Goal: Task Accomplishment & Management: Use online tool/utility

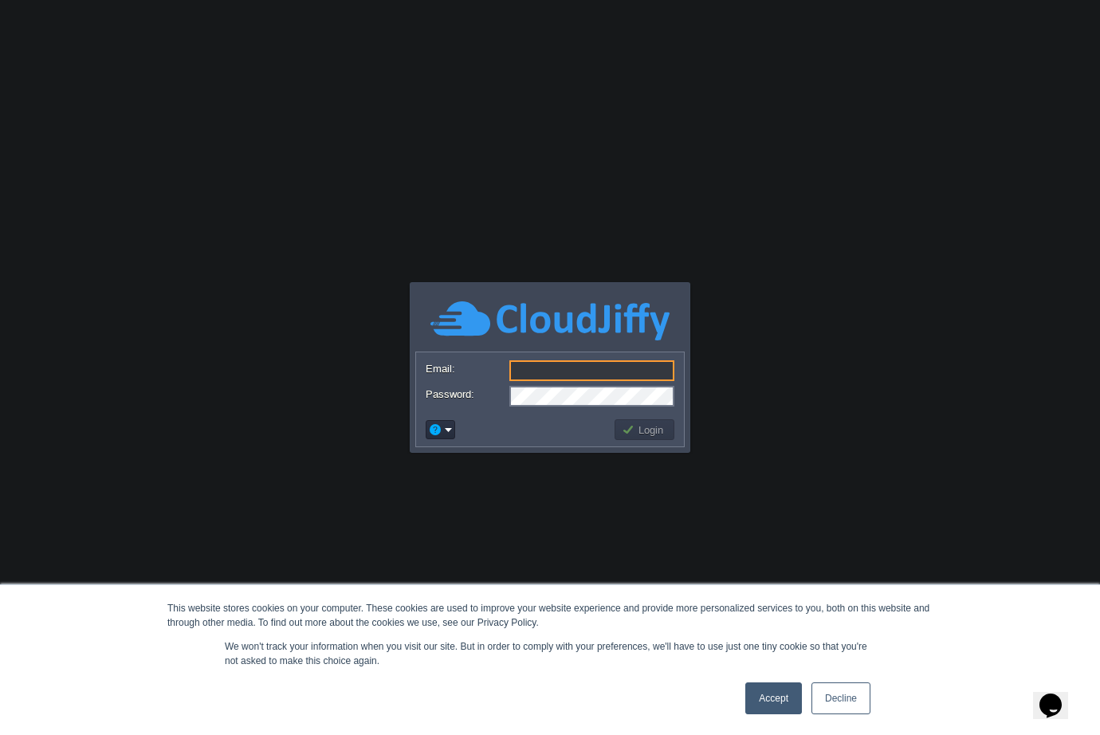
type input "[EMAIL_ADDRESS][DOMAIN_NAME]"
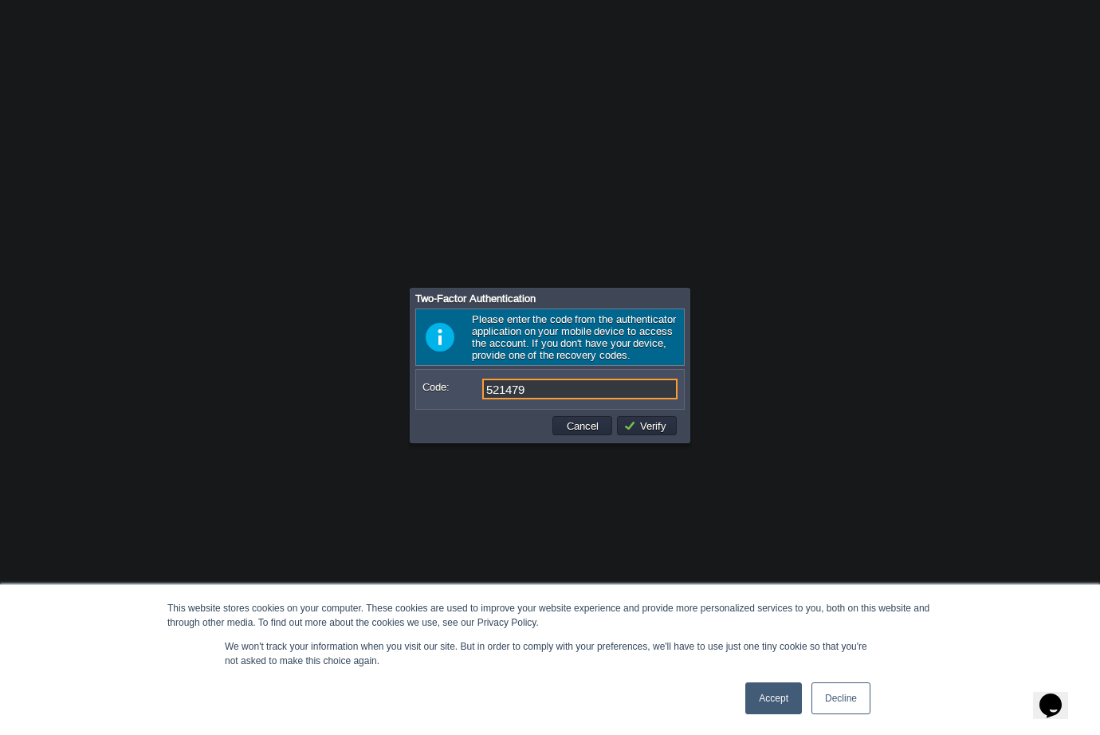
type input "521479"
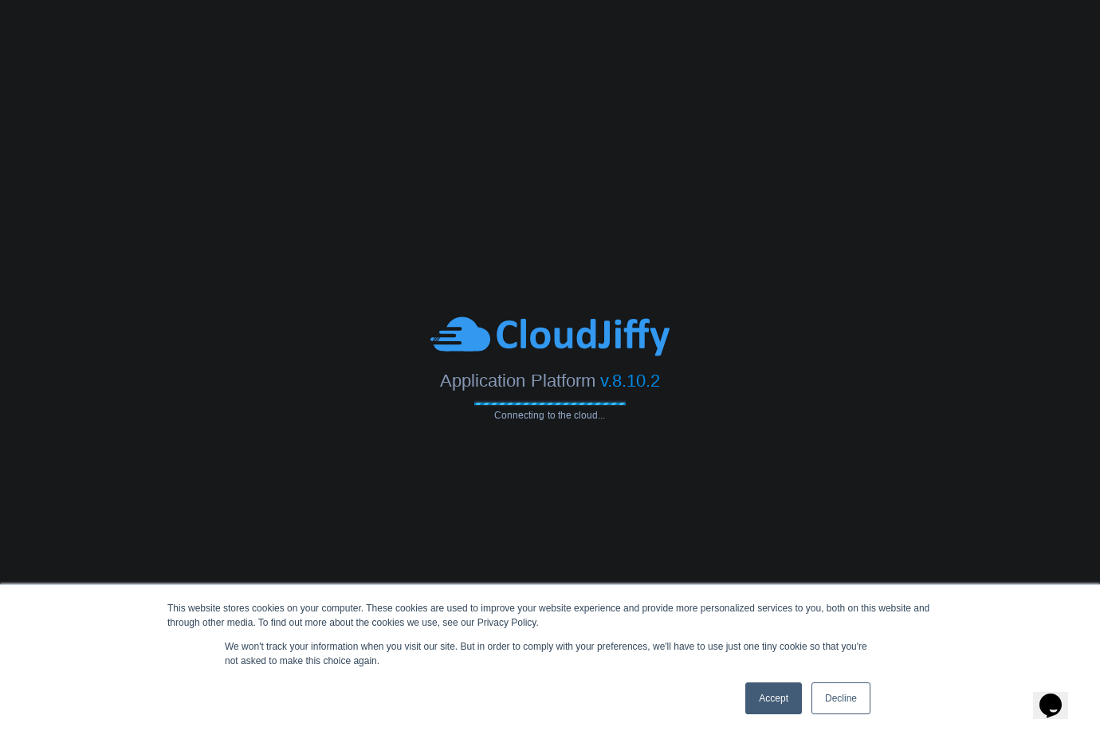
click at [767, 692] on link "Accept" at bounding box center [773, 698] width 57 height 32
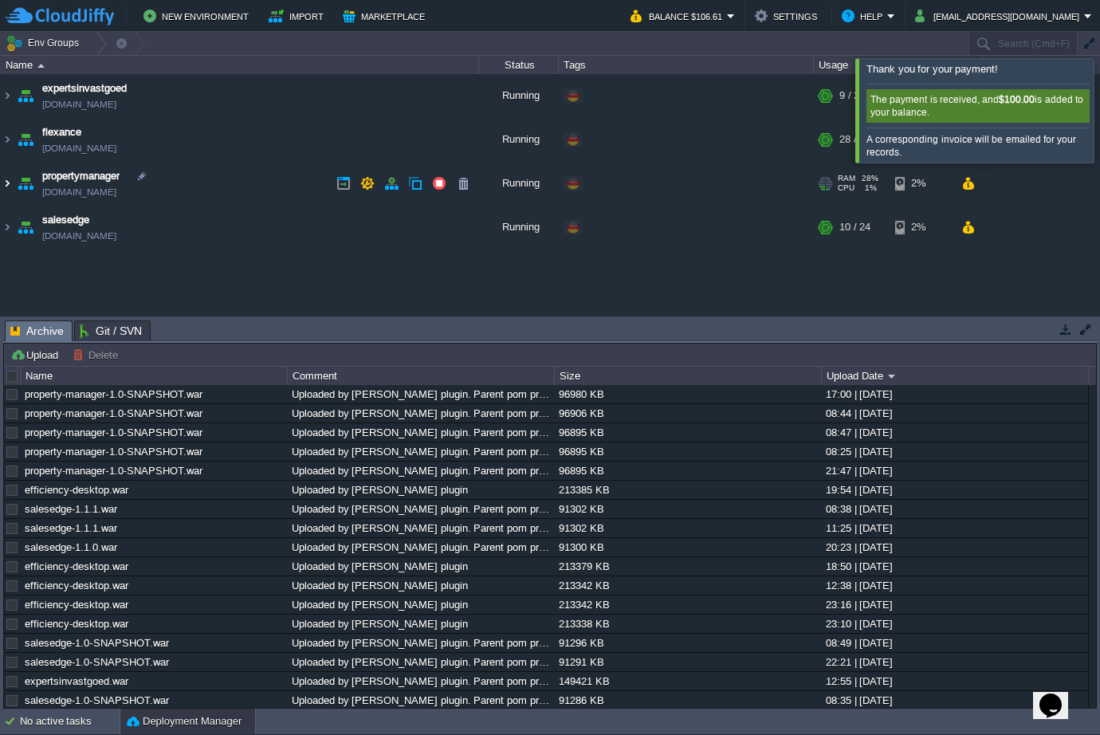
click at [7, 184] on img at bounding box center [7, 183] width 13 height 43
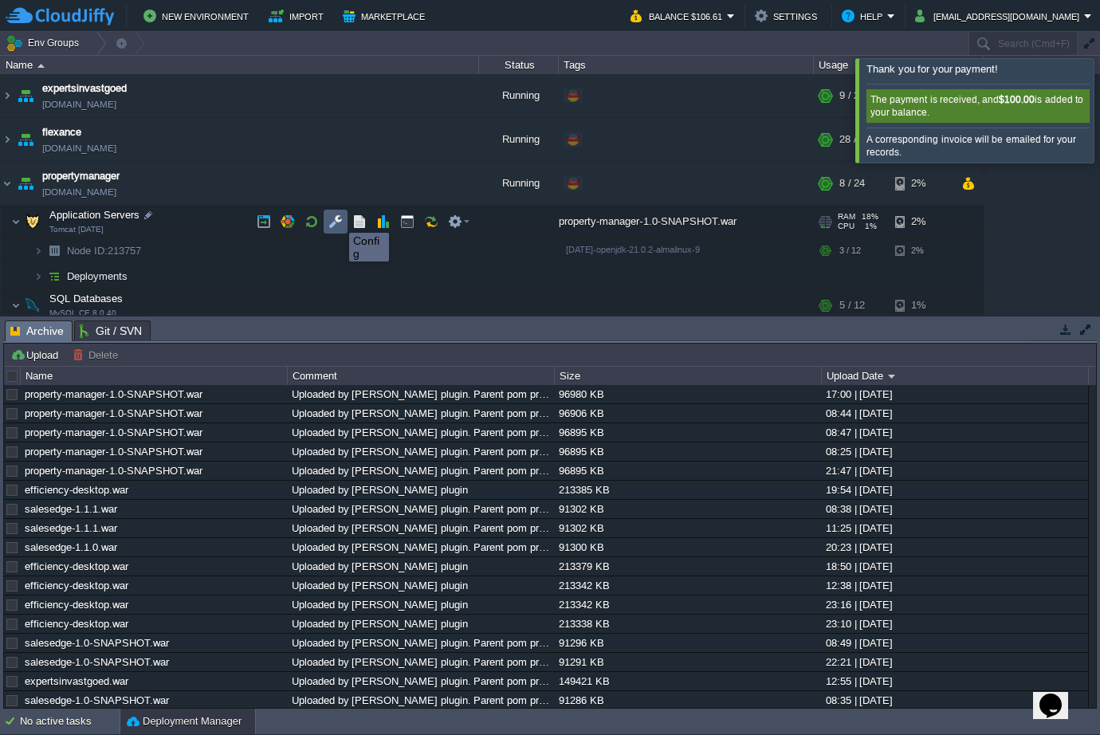
click at [337, 218] on button "button" at bounding box center [335, 221] width 14 height 14
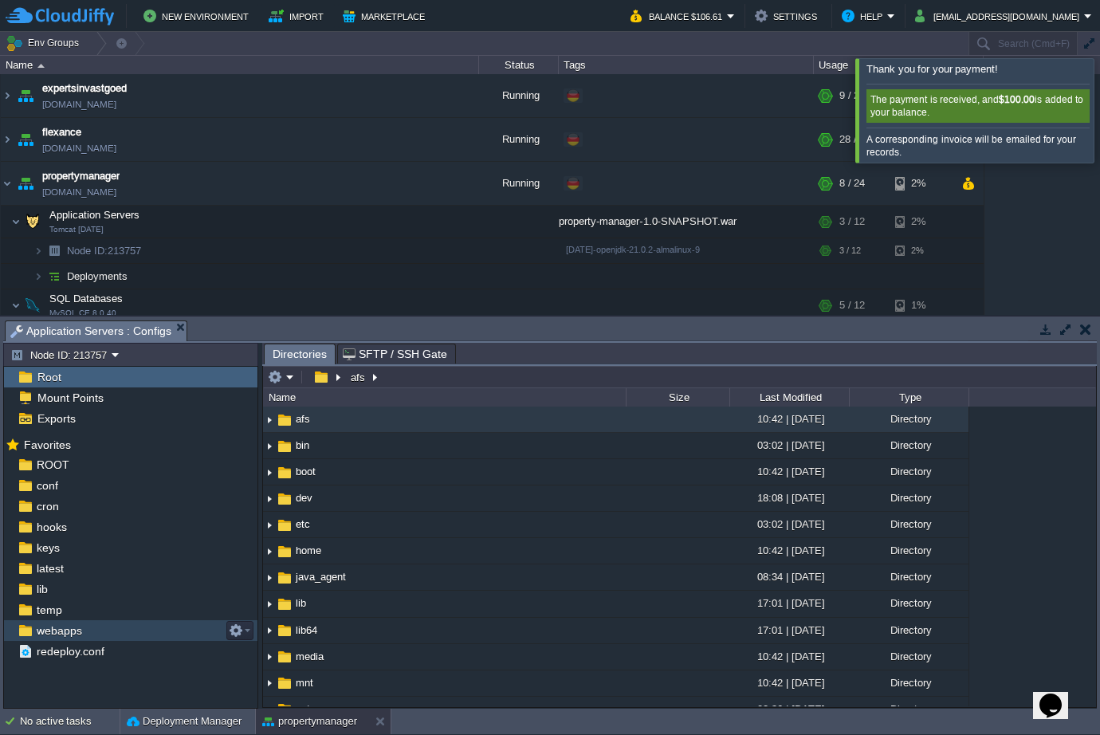
click at [65, 633] on span "webapps" at bounding box center [58, 630] width 51 height 14
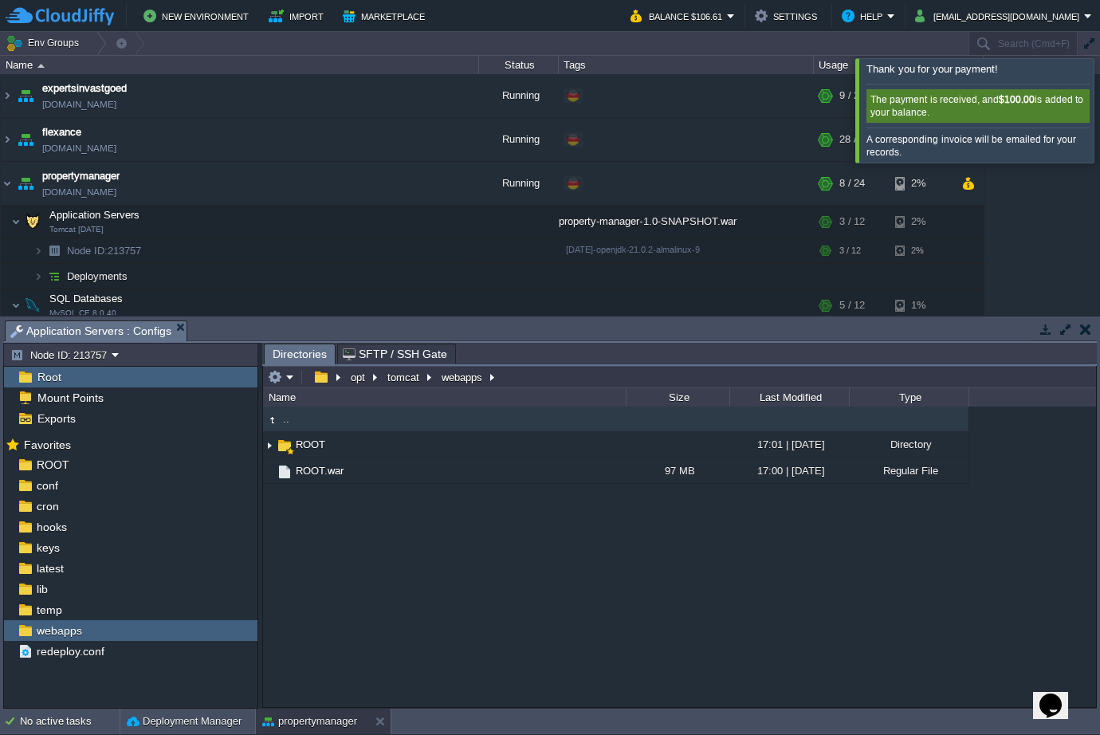
click at [402, 379] on button "tomcat" at bounding box center [404, 377] width 38 height 14
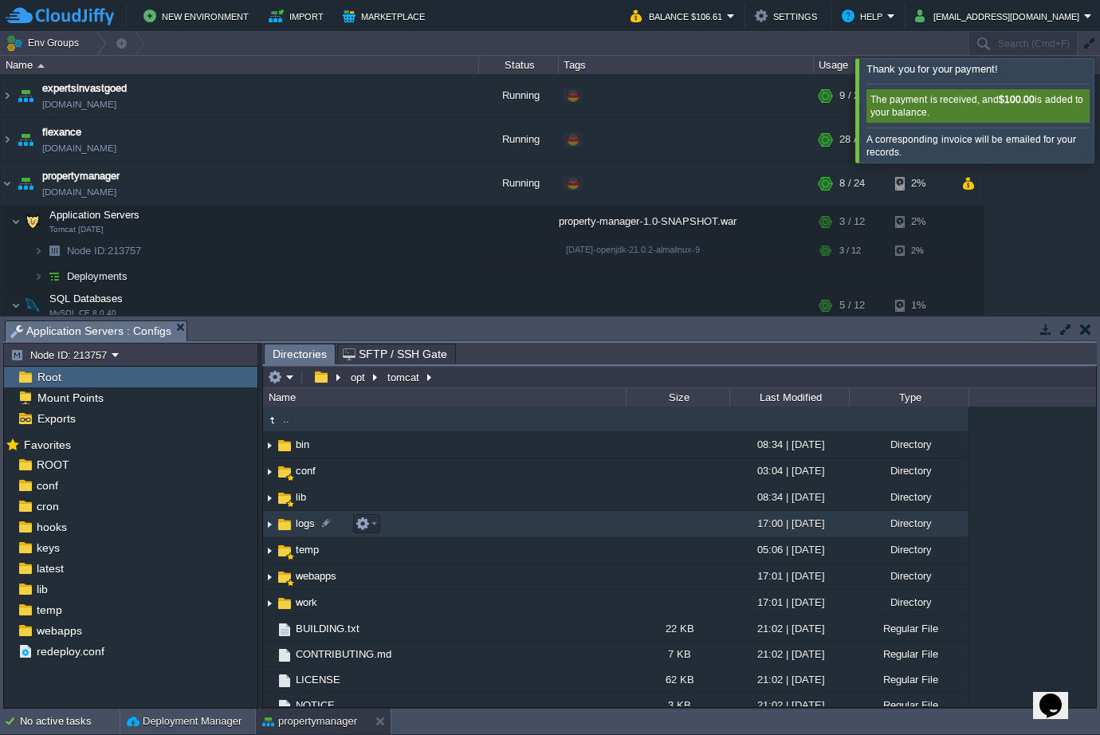
click at [304, 524] on span "logs" at bounding box center [305, 523] width 24 height 14
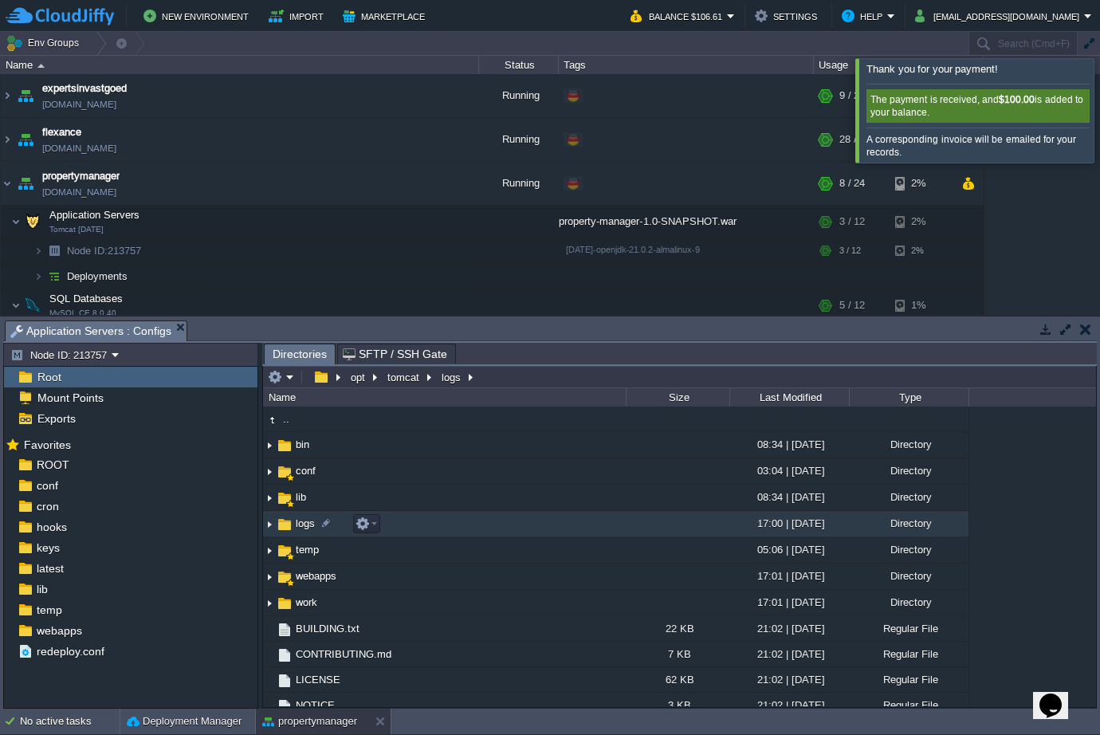
click at [304, 524] on span "logs" at bounding box center [305, 523] width 24 height 14
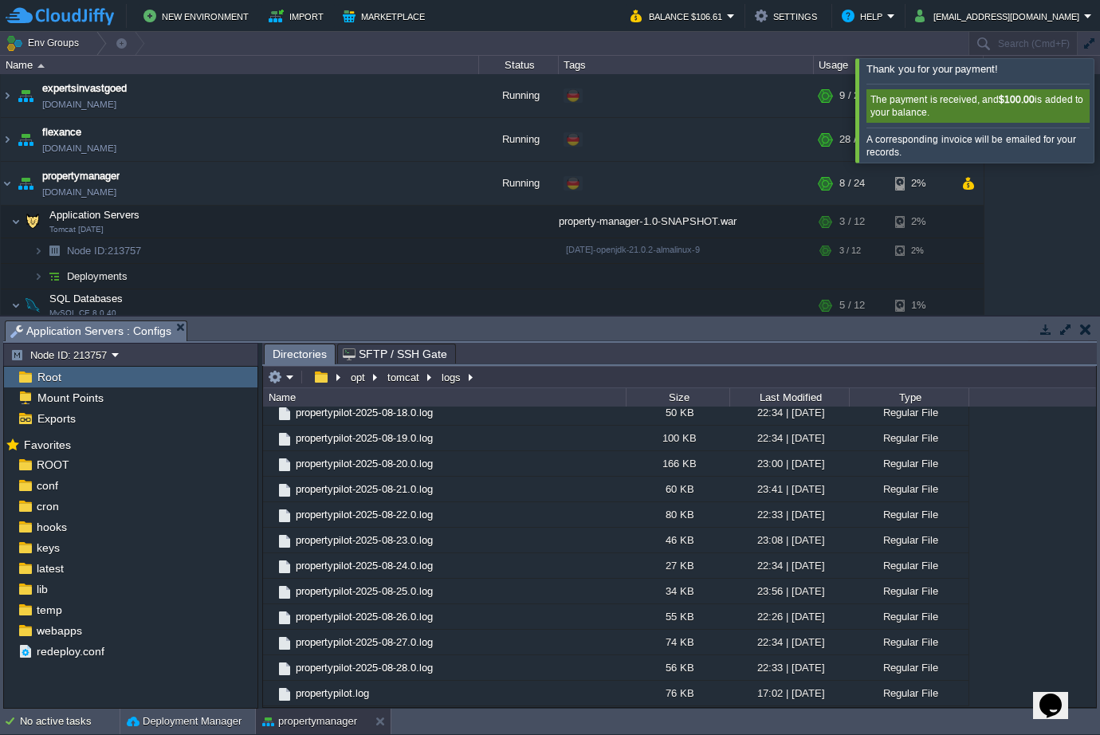
scroll to position [9747, 0]
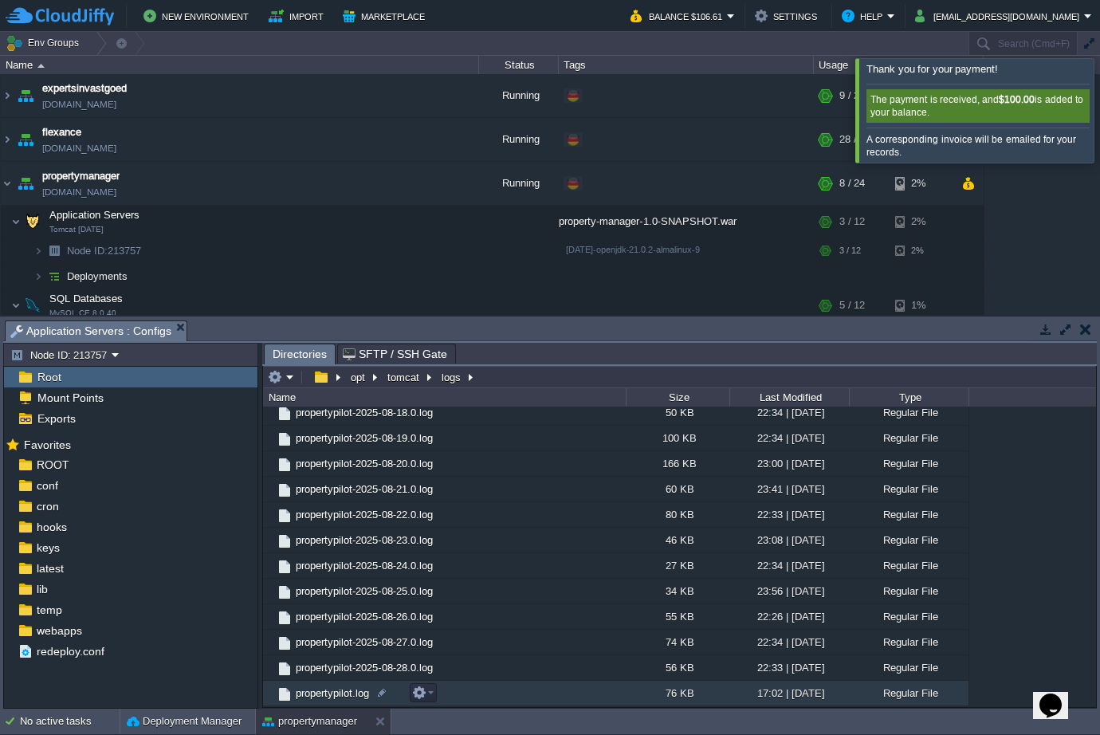
click at [343, 693] on span "propertypilot.log" at bounding box center [332, 693] width 78 height 14
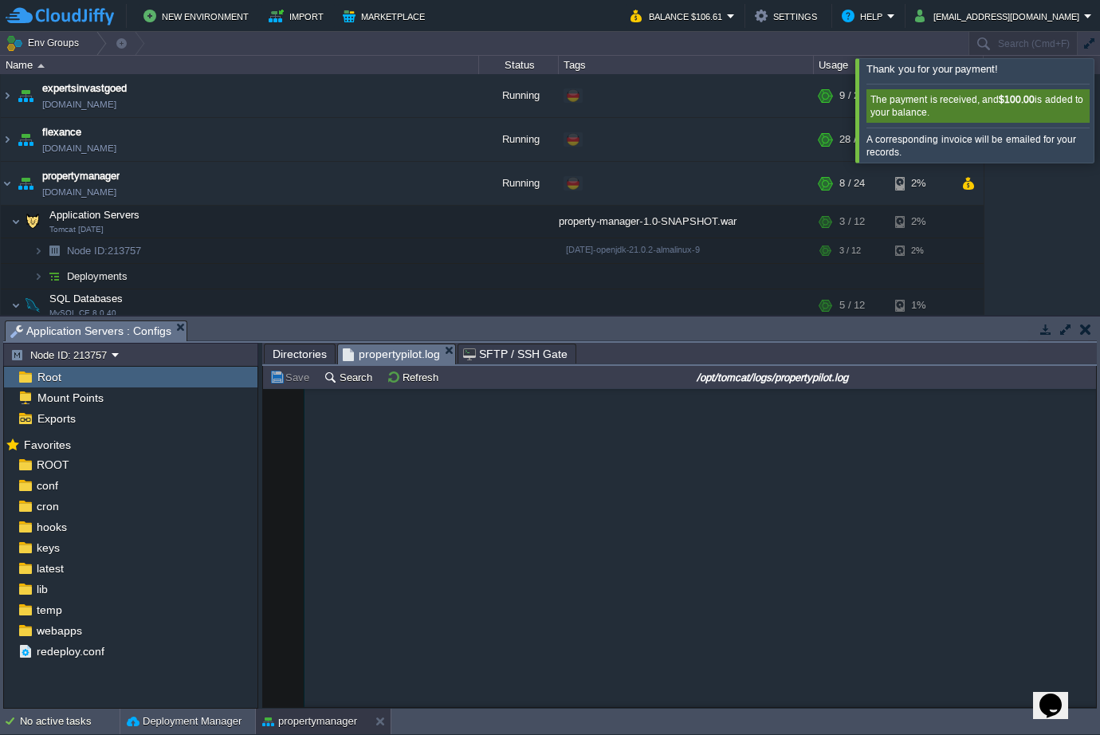
scroll to position [12841, 0]
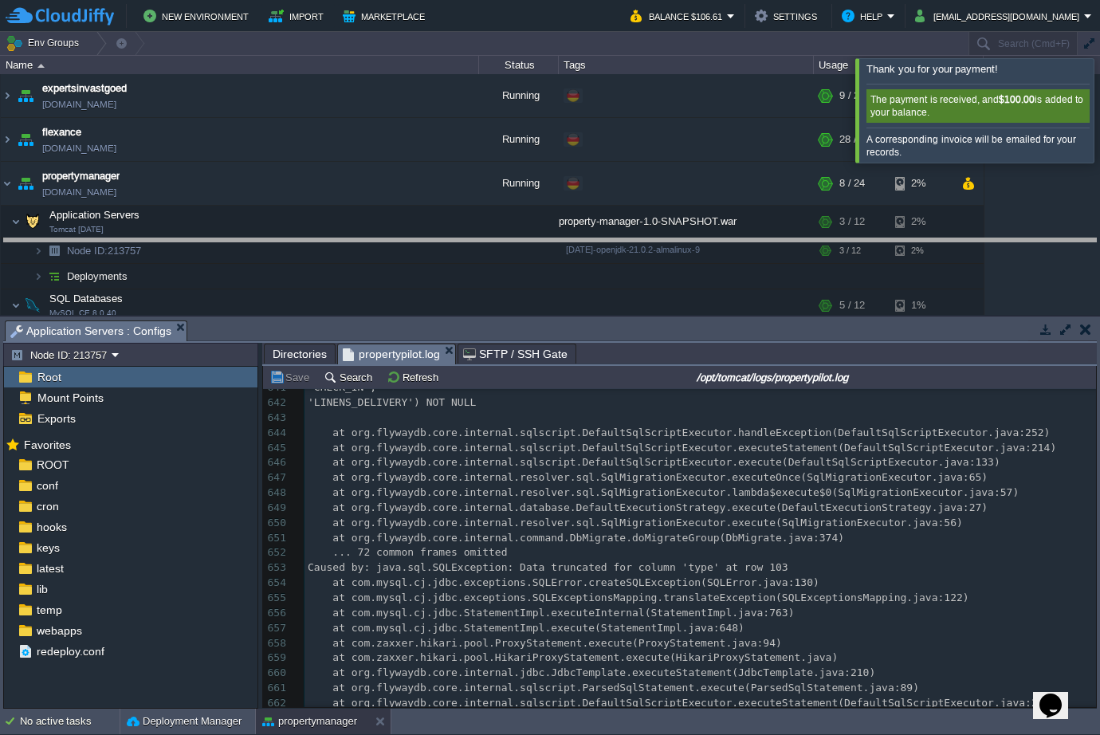
drag, startPoint x: 674, startPoint y: 320, endPoint x: 692, endPoint y: 236, distance: 85.7
click at [692, 236] on body "New Environment Import Marketplace Bonus $0.00 Upgrade Account Balance $106.61 …" at bounding box center [550, 367] width 1100 height 735
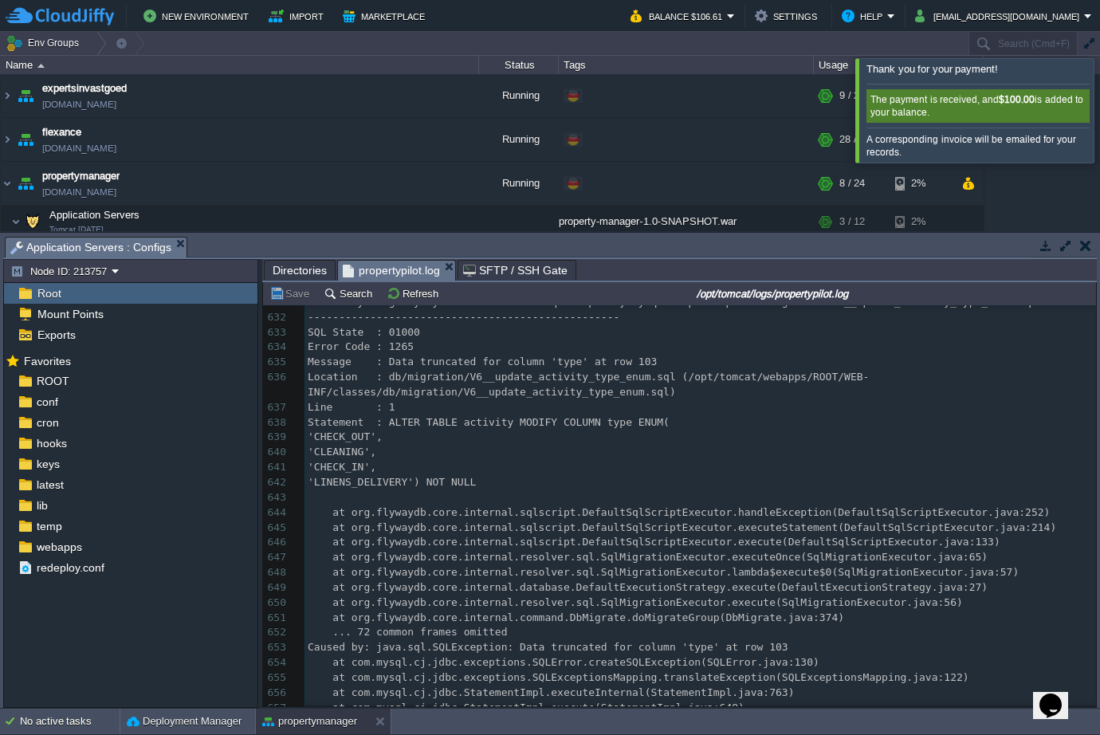
scroll to position [12660, 0]
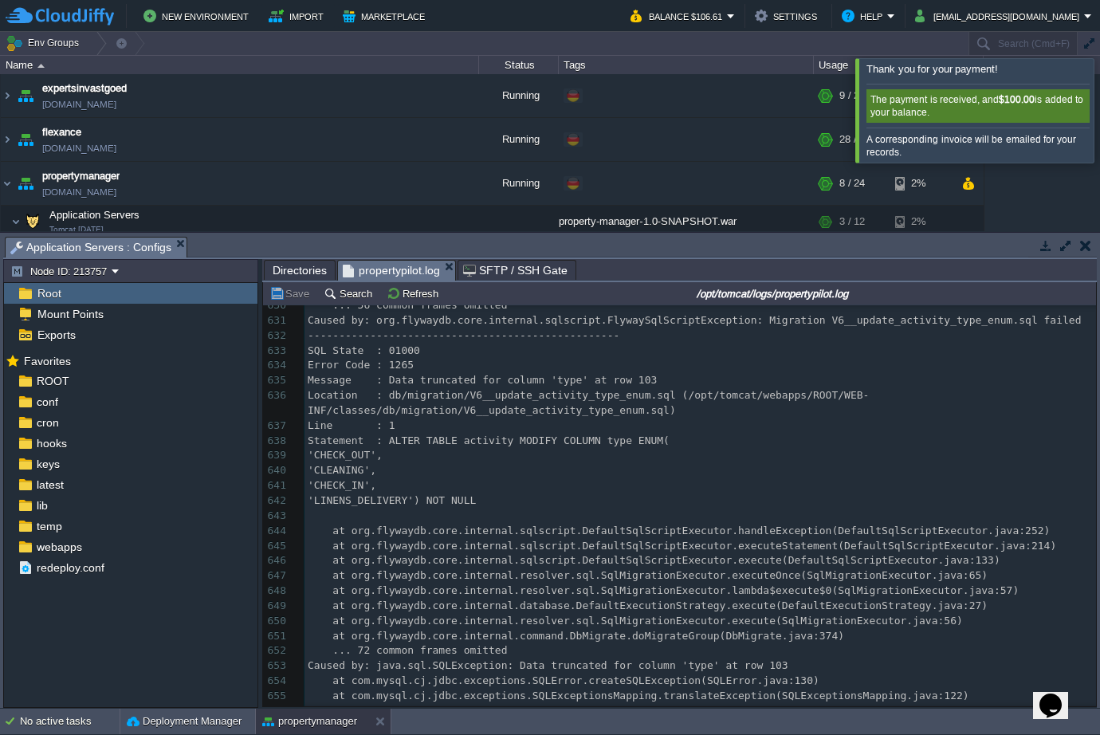
click at [499, 434] on span "Statement : ALTER TABLE activity MODIFY COLUMN type ENUM(" at bounding box center [489, 440] width 362 height 12
type textarea "activity"
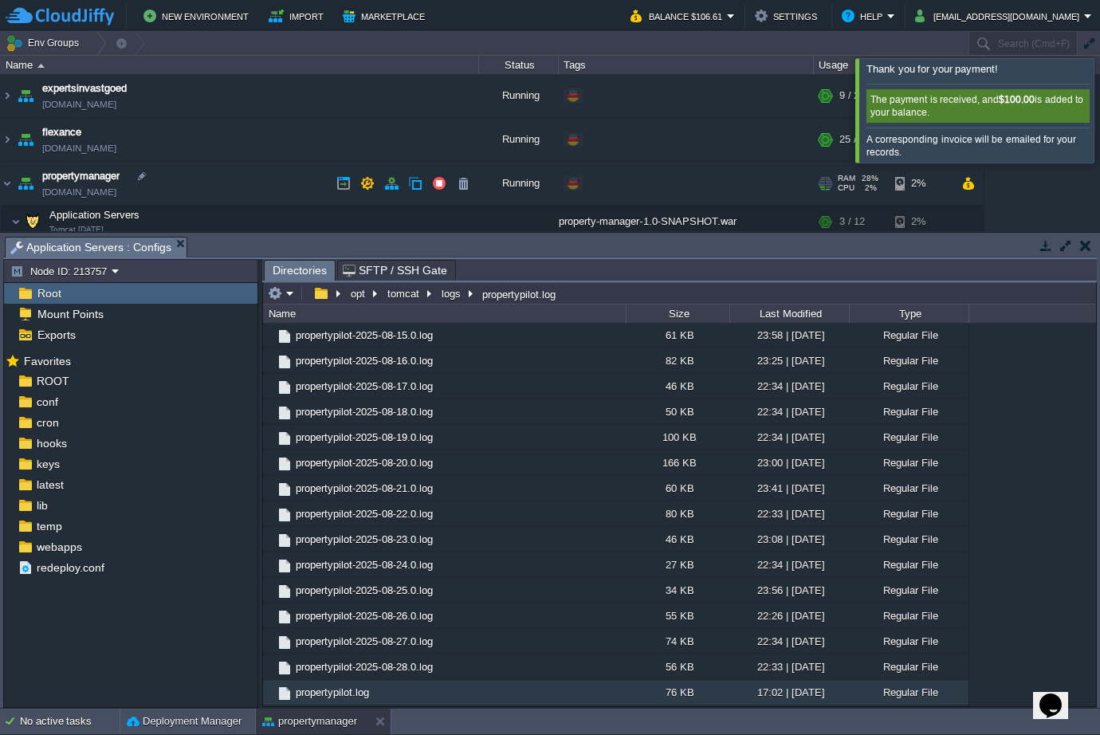
scroll to position [44, 0]
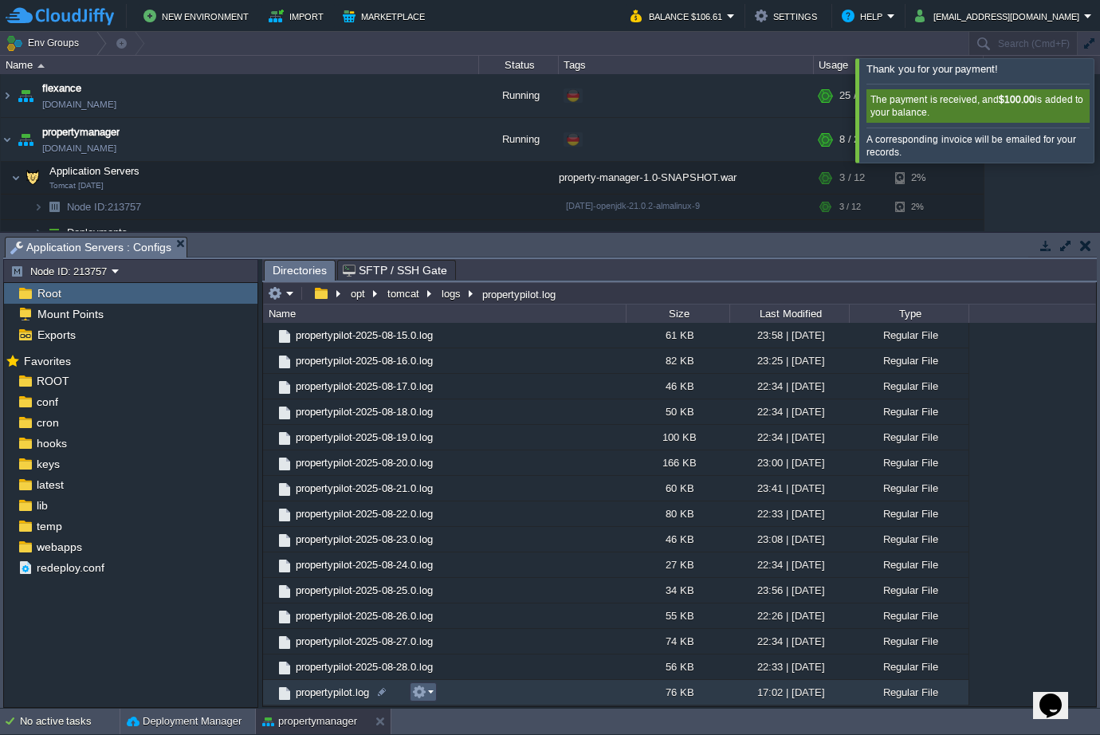
click at [426, 697] on button "button" at bounding box center [419, 691] width 14 height 14
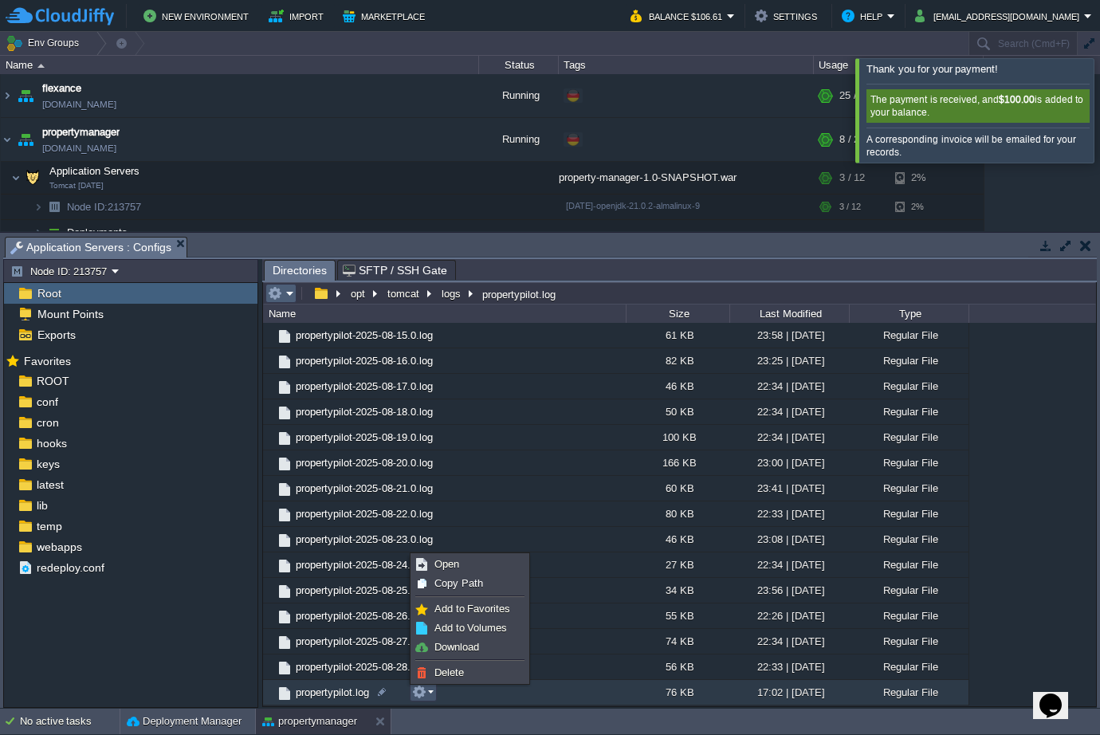
click at [291, 297] on em at bounding box center [281, 293] width 26 height 14
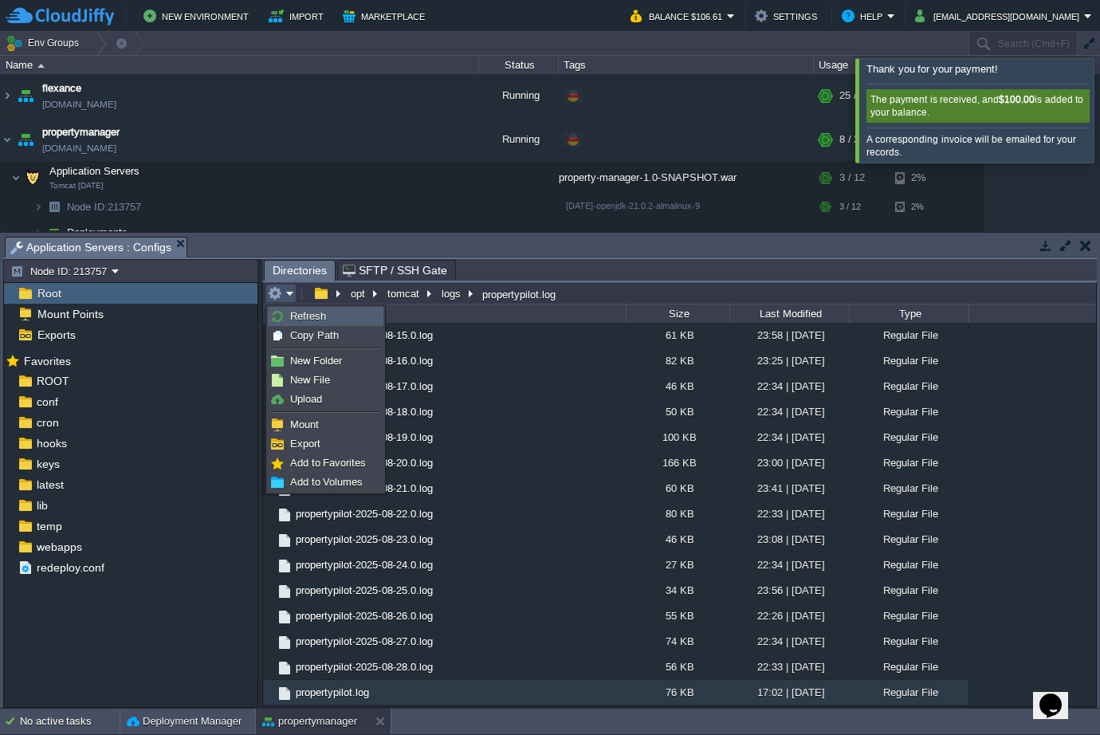
click at [306, 320] on span "Refresh" at bounding box center [308, 316] width 36 height 12
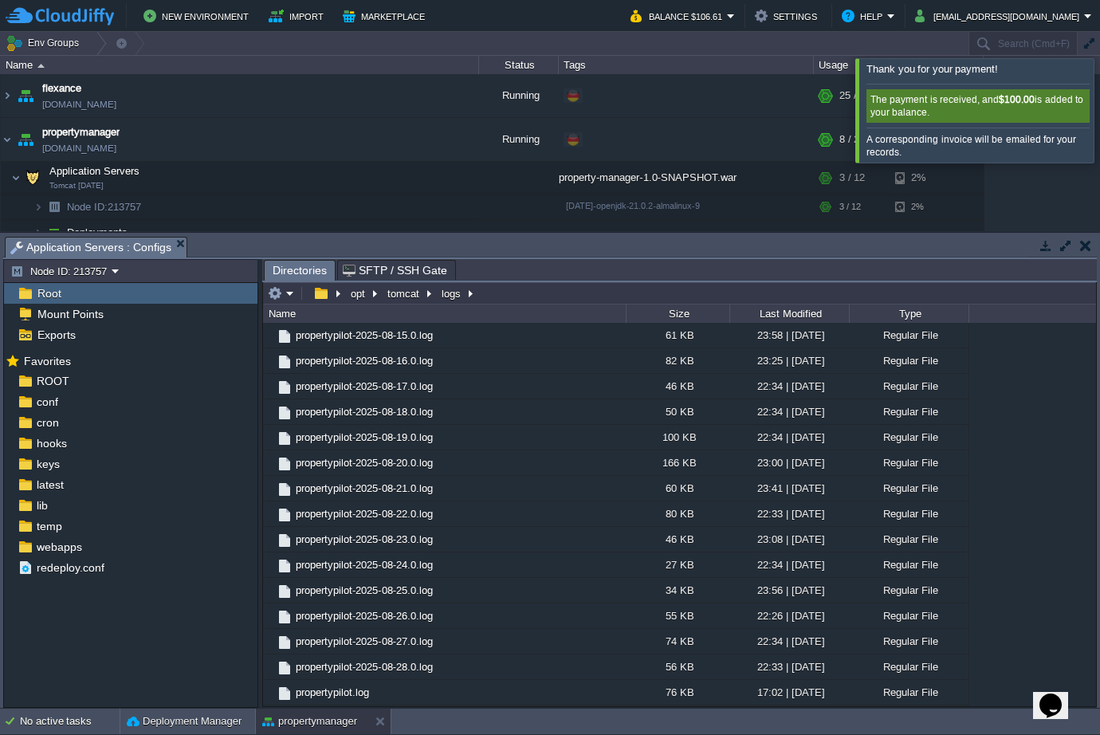
scroll to position [9664, 0]
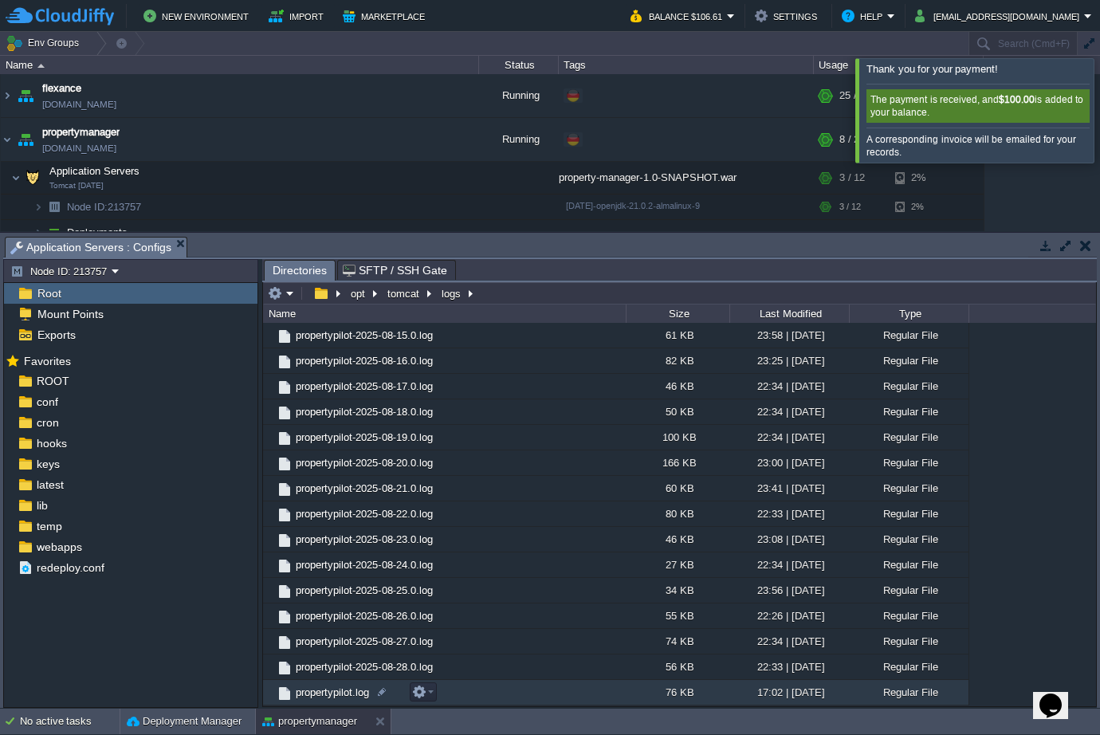
click at [324, 688] on span "propertypilot.log" at bounding box center [332, 692] width 78 height 14
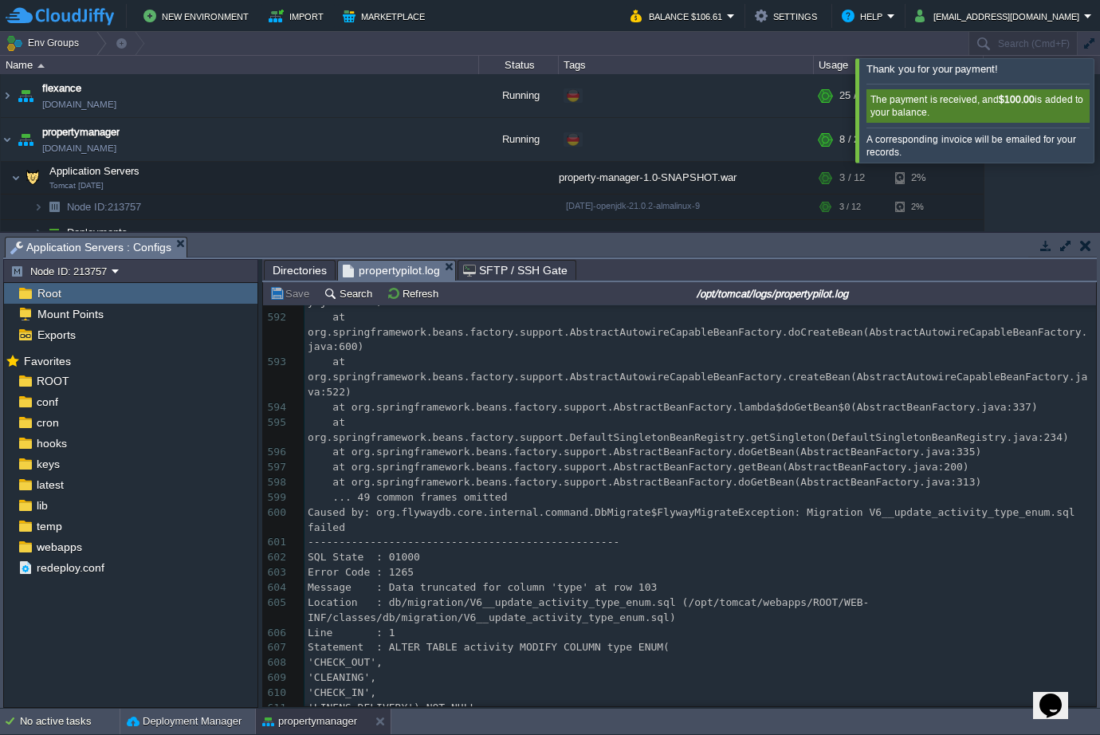
scroll to position [0, 0]
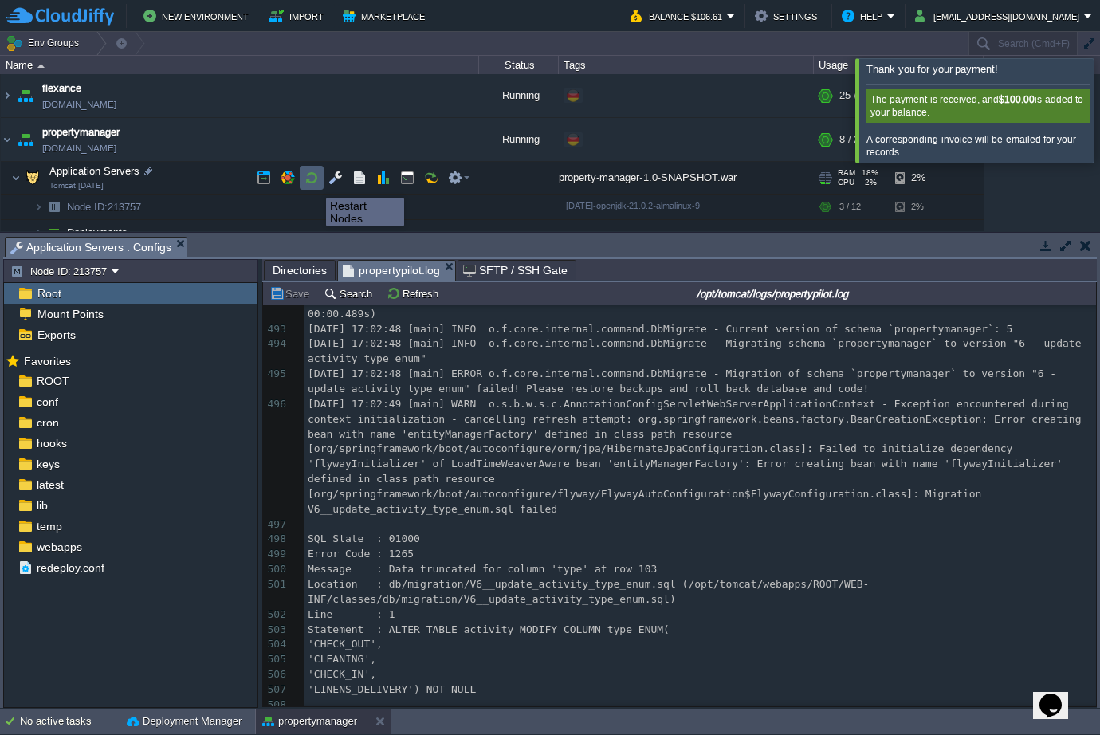
click at [314, 183] on button "button" at bounding box center [311, 178] width 14 height 14
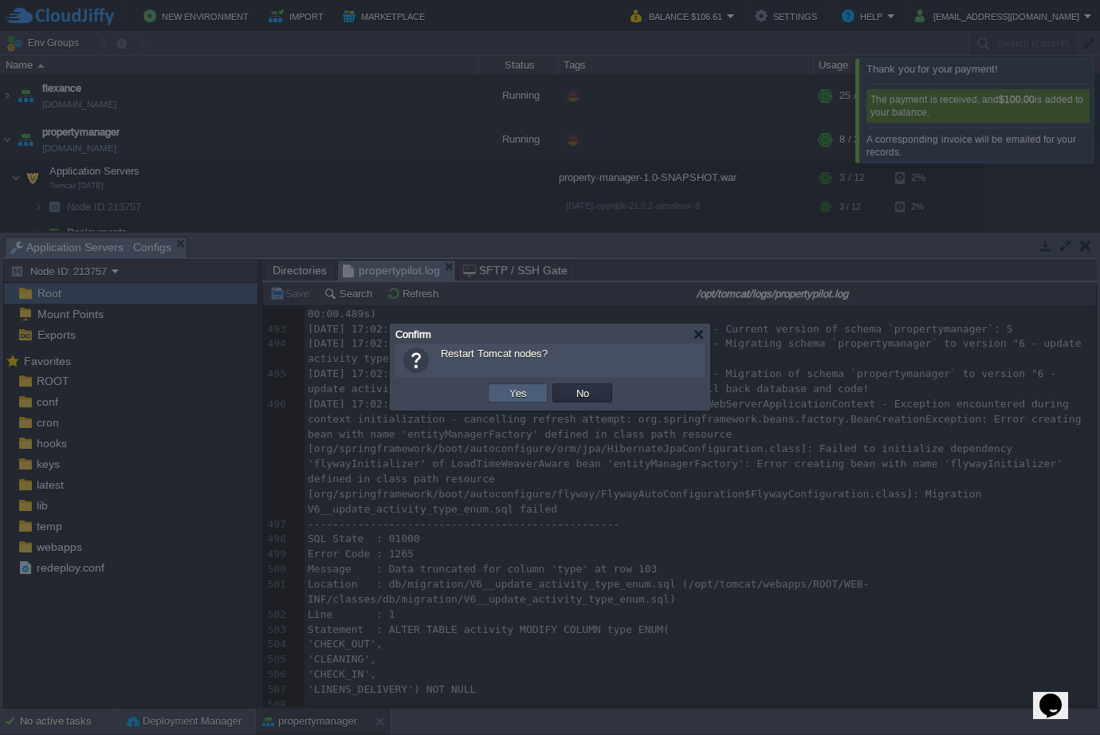
click at [526, 392] on button "Yes" at bounding box center [517, 393] width 27 height 14
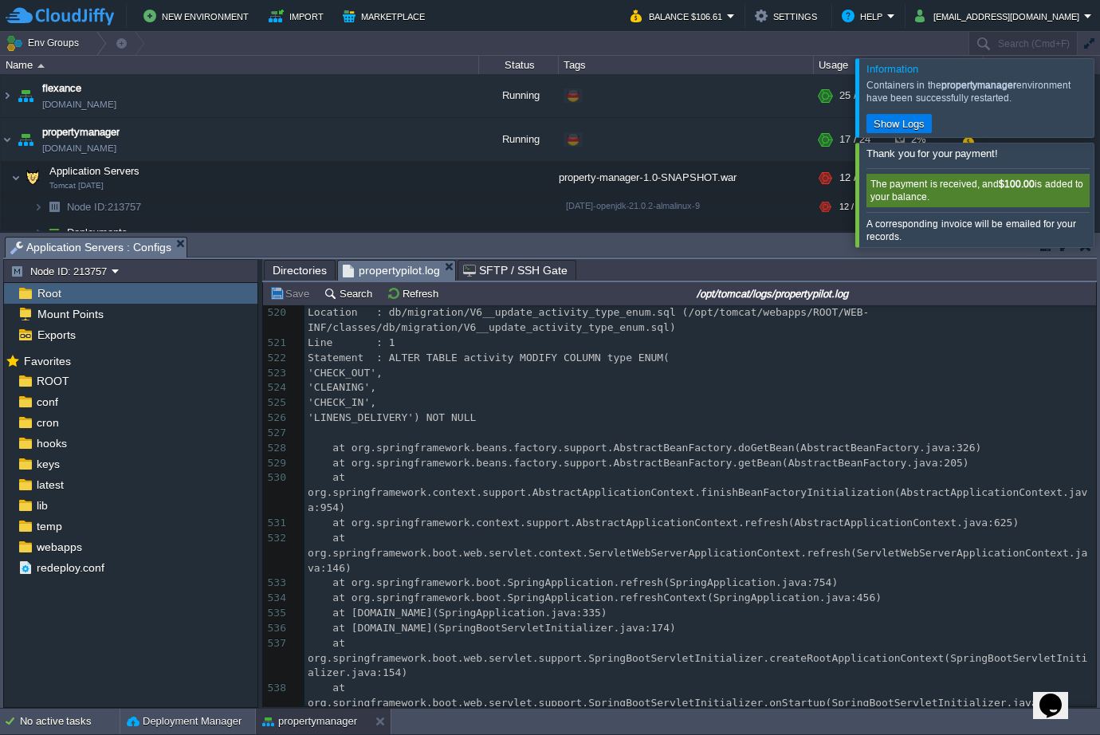
scroll to position [11131, 0]
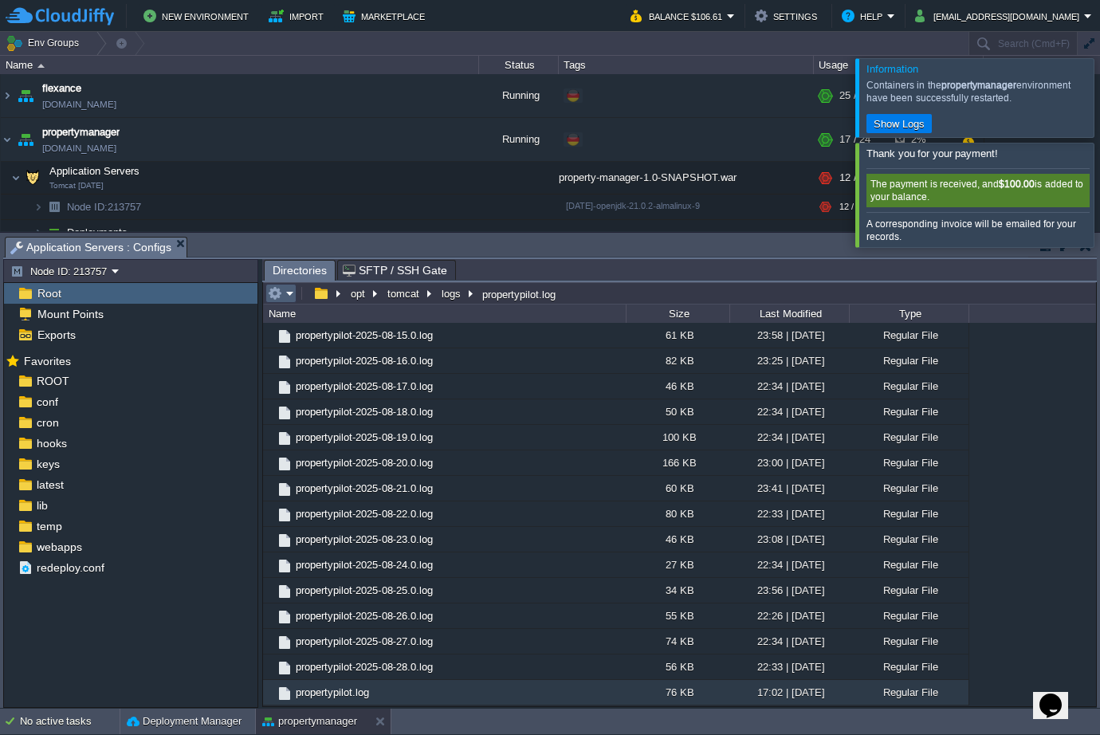
click at [287, 295] on em at bounding box center [281, 293] width 26 height 14
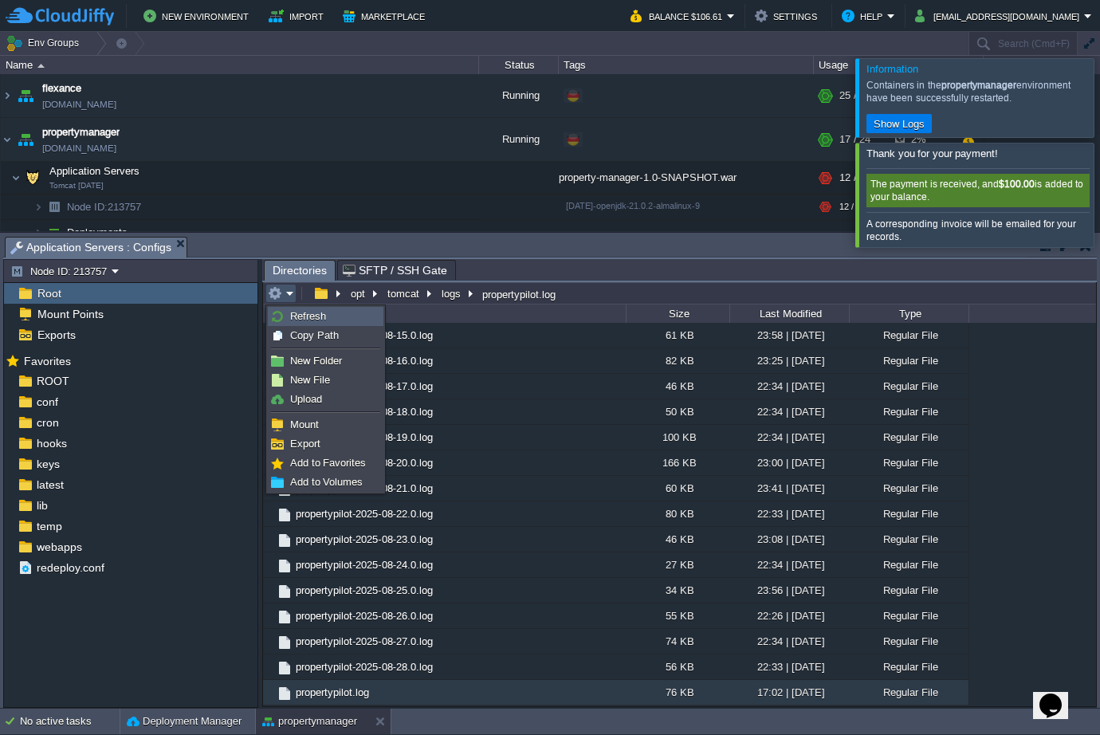
click at [313, 318] on span "Refresh" at bounding box center [308, 316] width 36 height 12
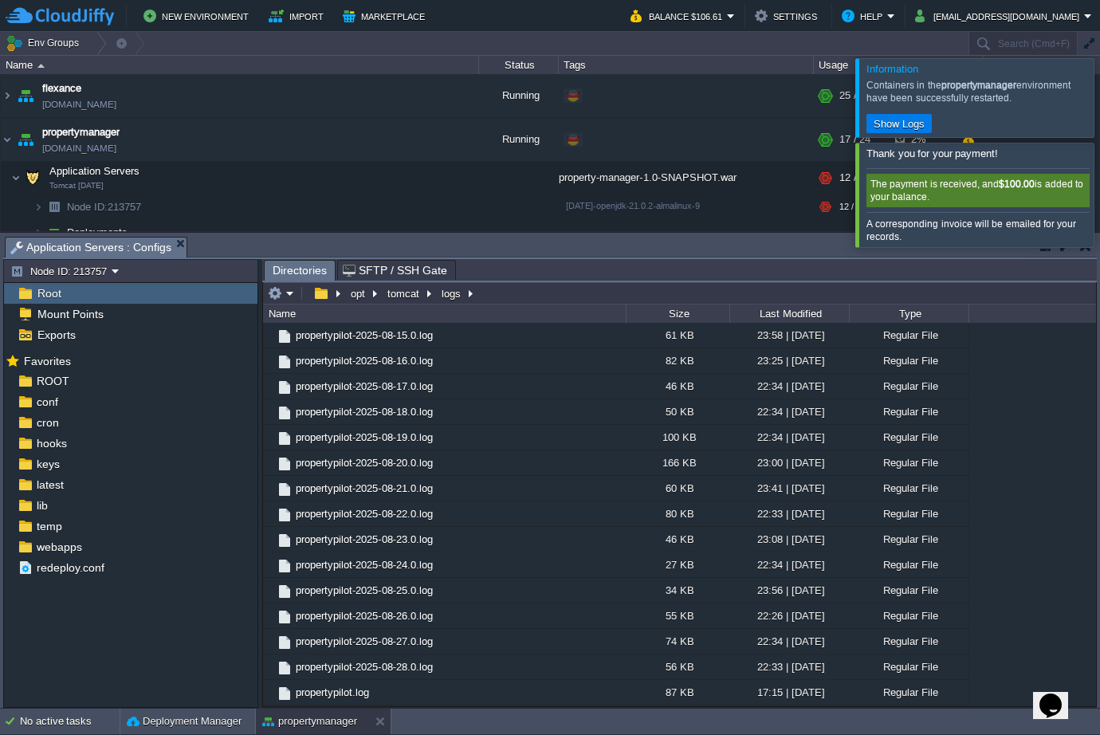
scroll to position [9664, 0]
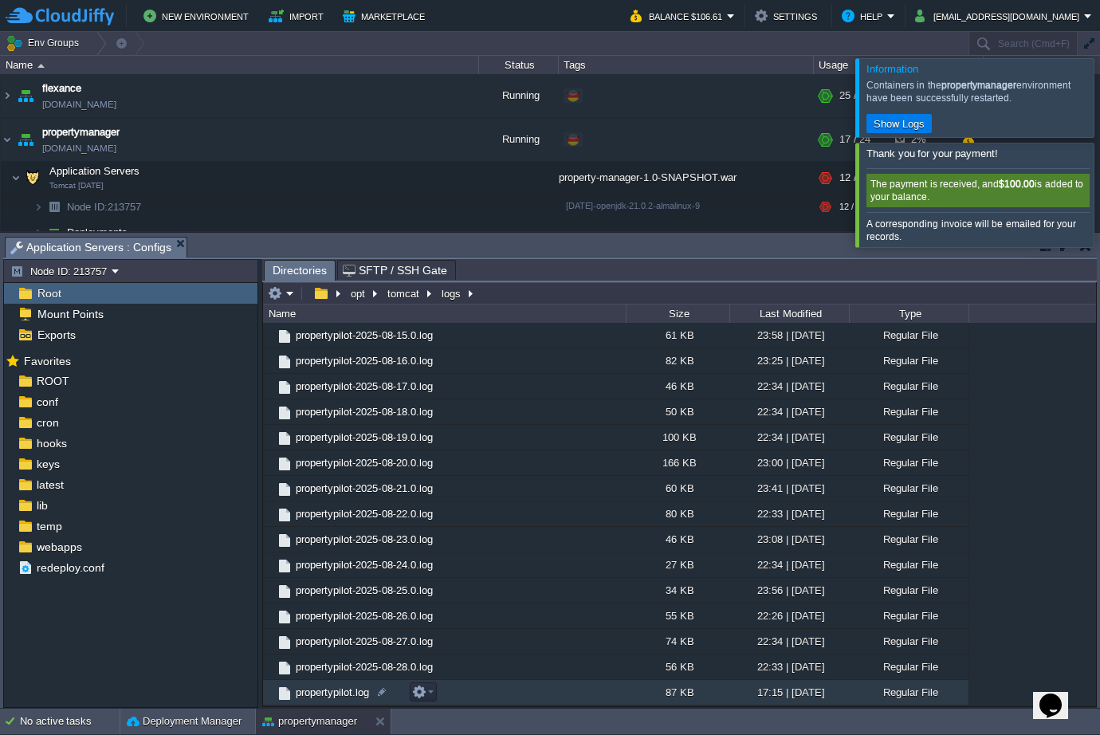
click at [347, 693] on span "propertypilot.log" at bounding box center [332, 692] width 78 height 14
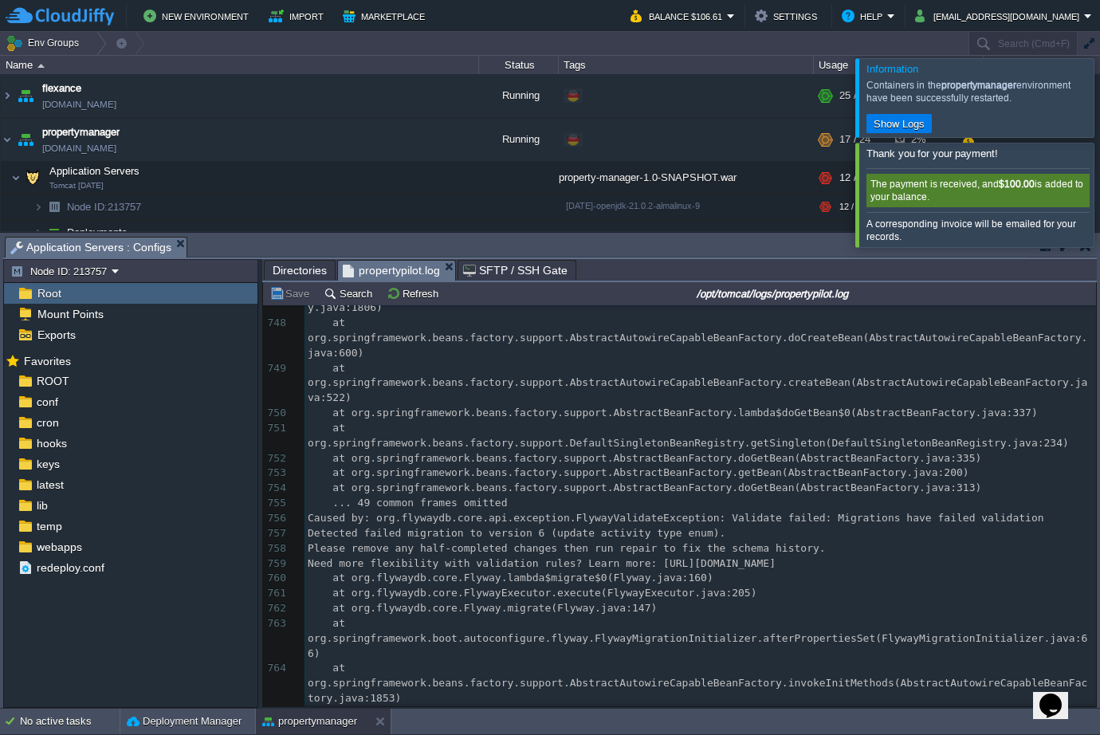
scroll to position [14198, 0]
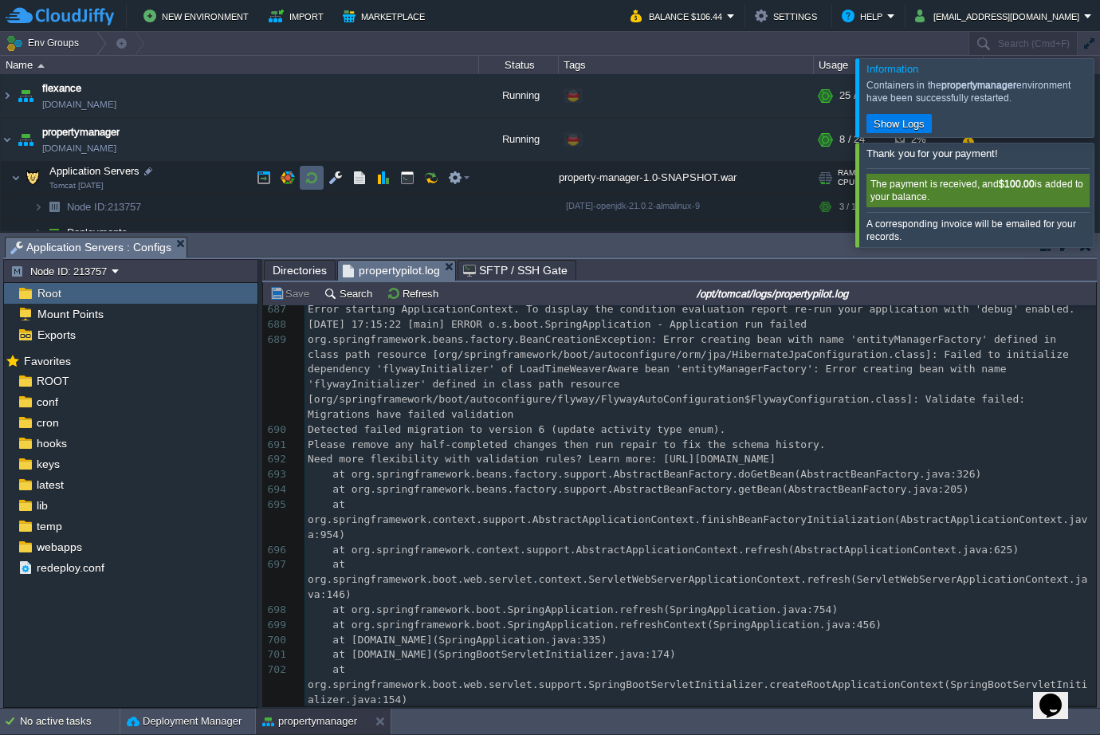
click at [312, 185] on button "button" at bounding box center [311, 178] width 14 height 14
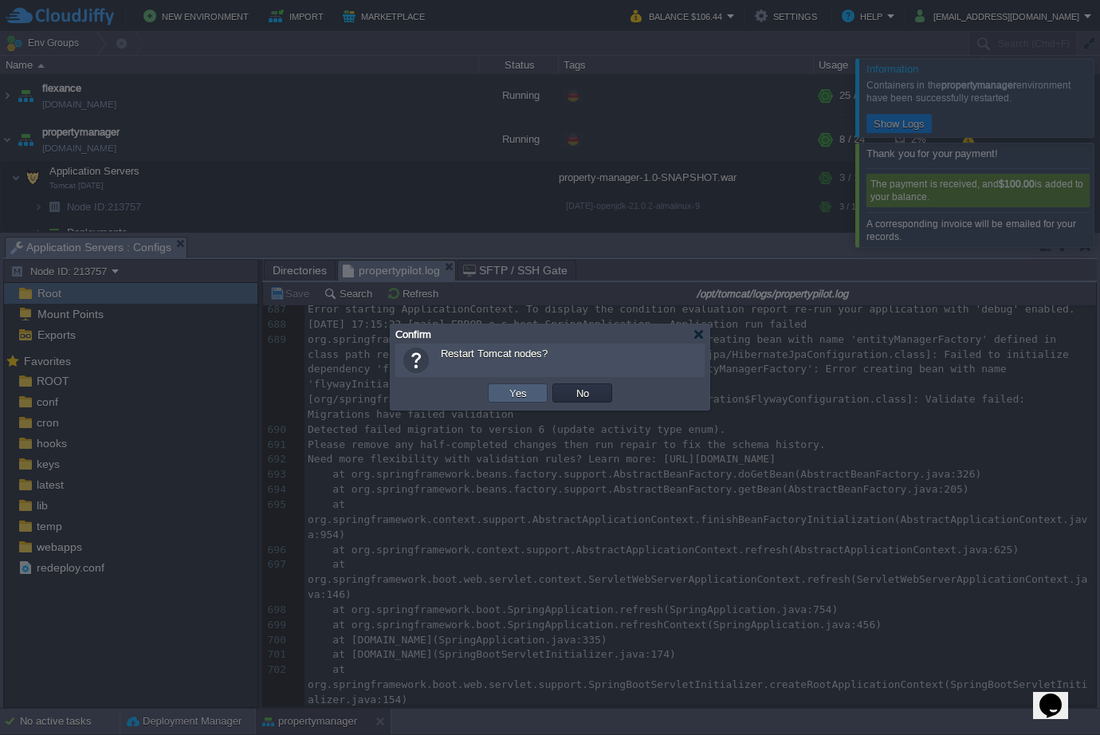
click at [544, 398] on td "Yes" at bounding box center [518, 392] width 60 height 19
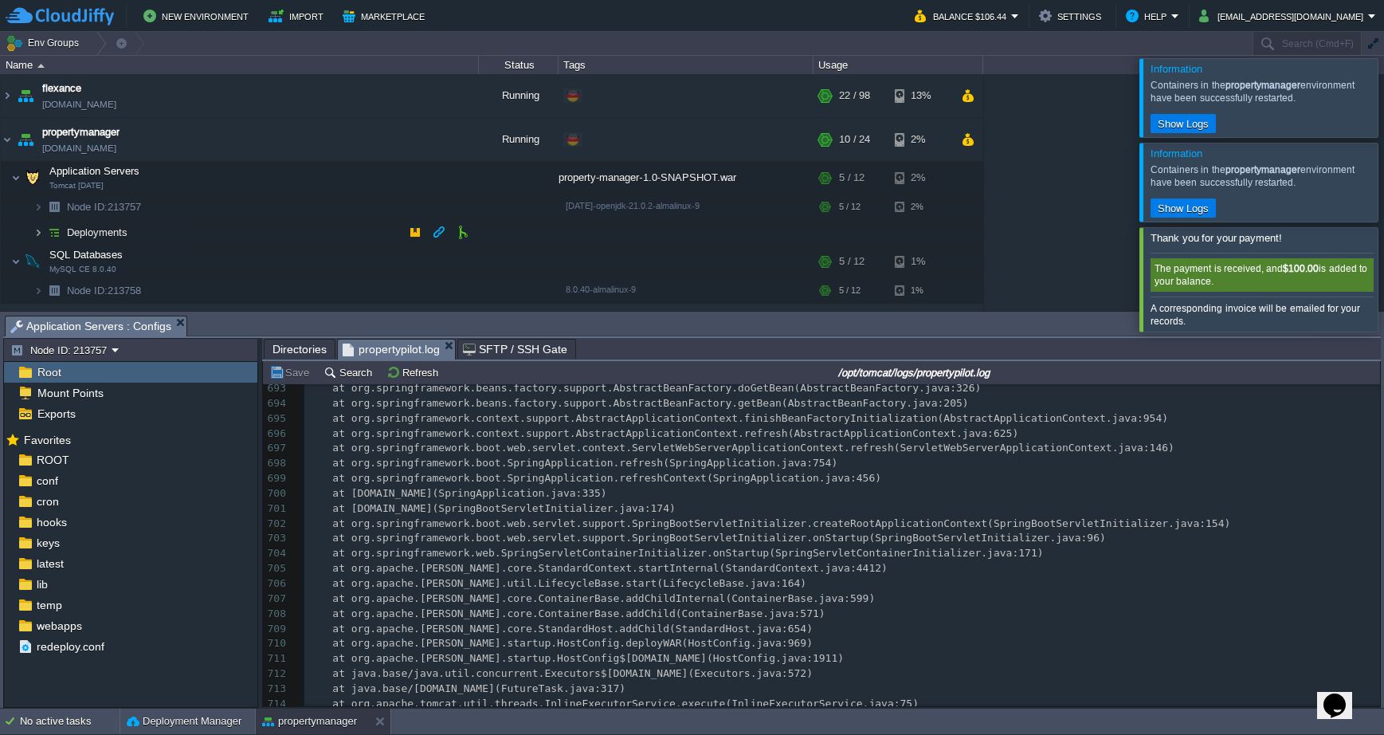
click at [37, 231] on img at bounding box center [38, 232] width 10 height 25
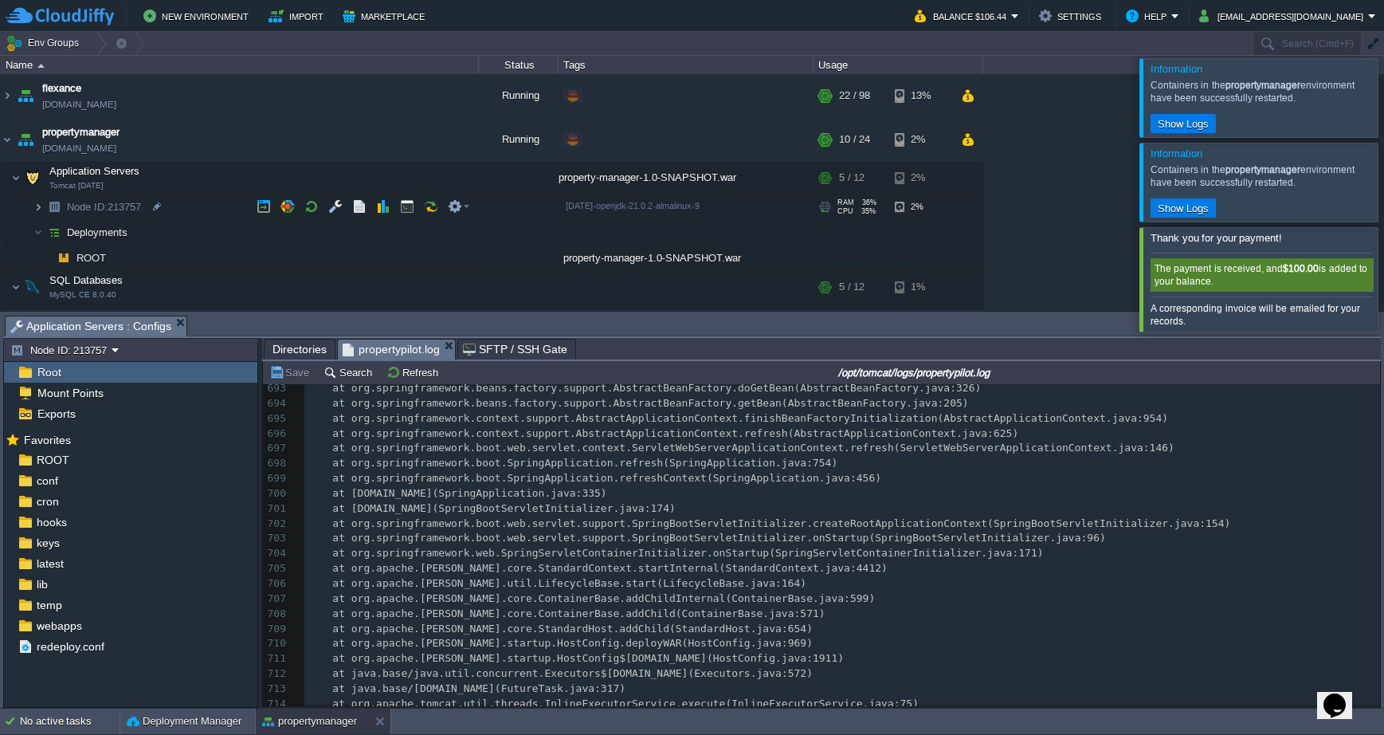
click at [41, 202] on img at bounding box center [38, 206] width 10 height 25
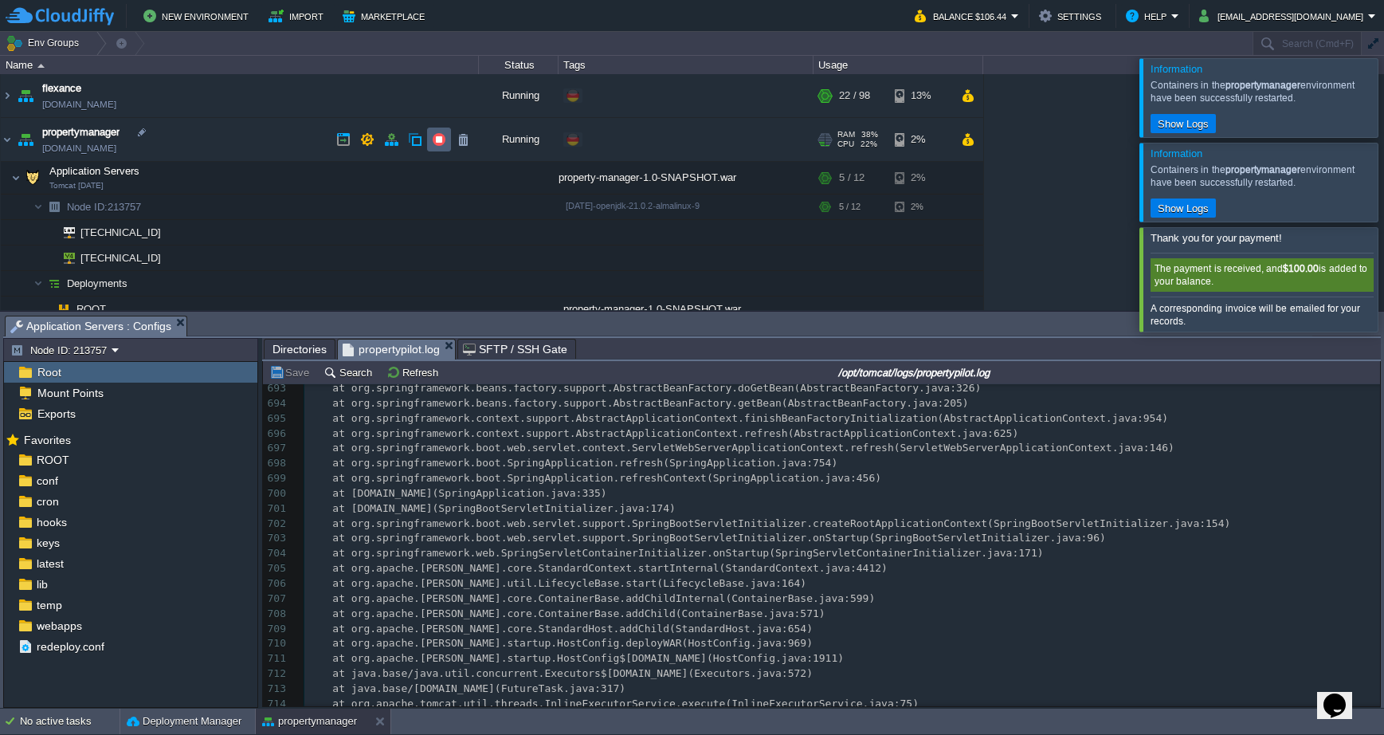
click at [441, 145] on button "button" at bounding box center [439, 139] width 14 height 14
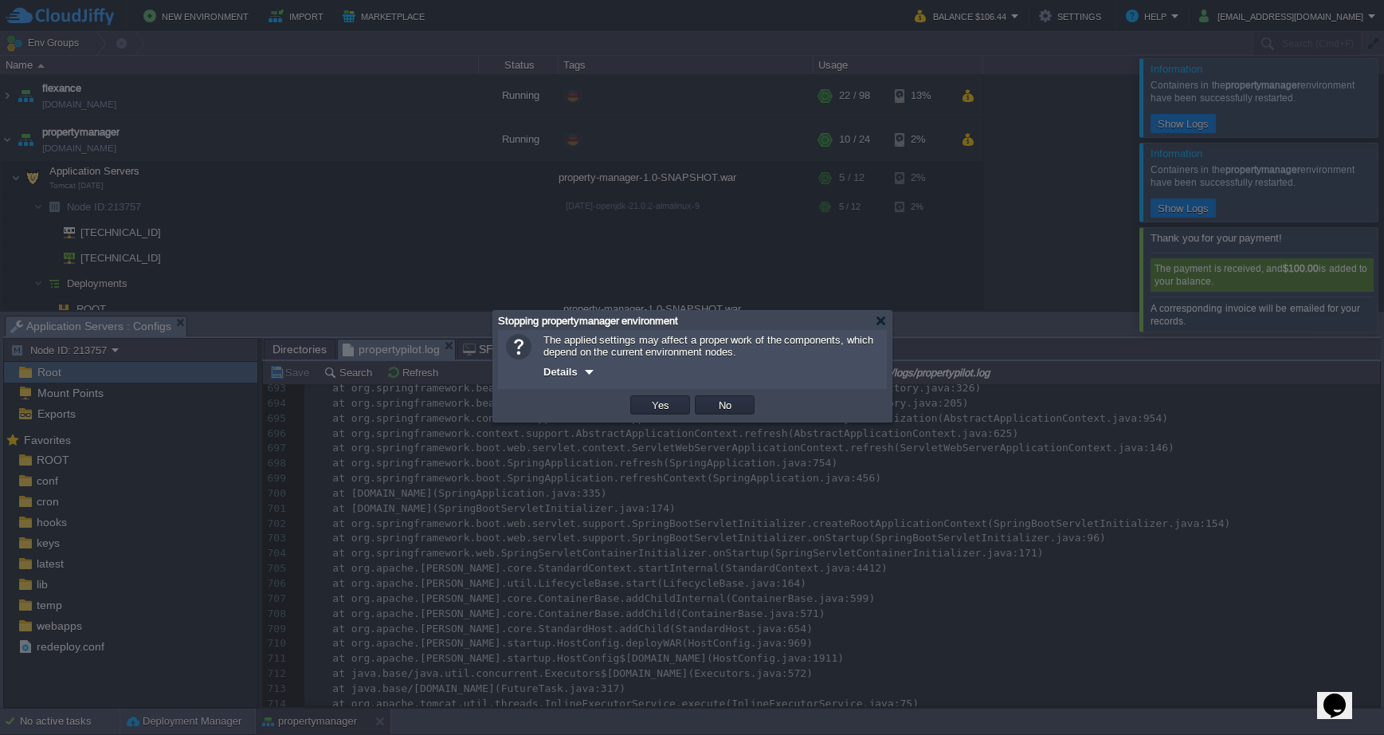
click at [589, 374] on div at bounding box center [589, 372] width 12 height 12
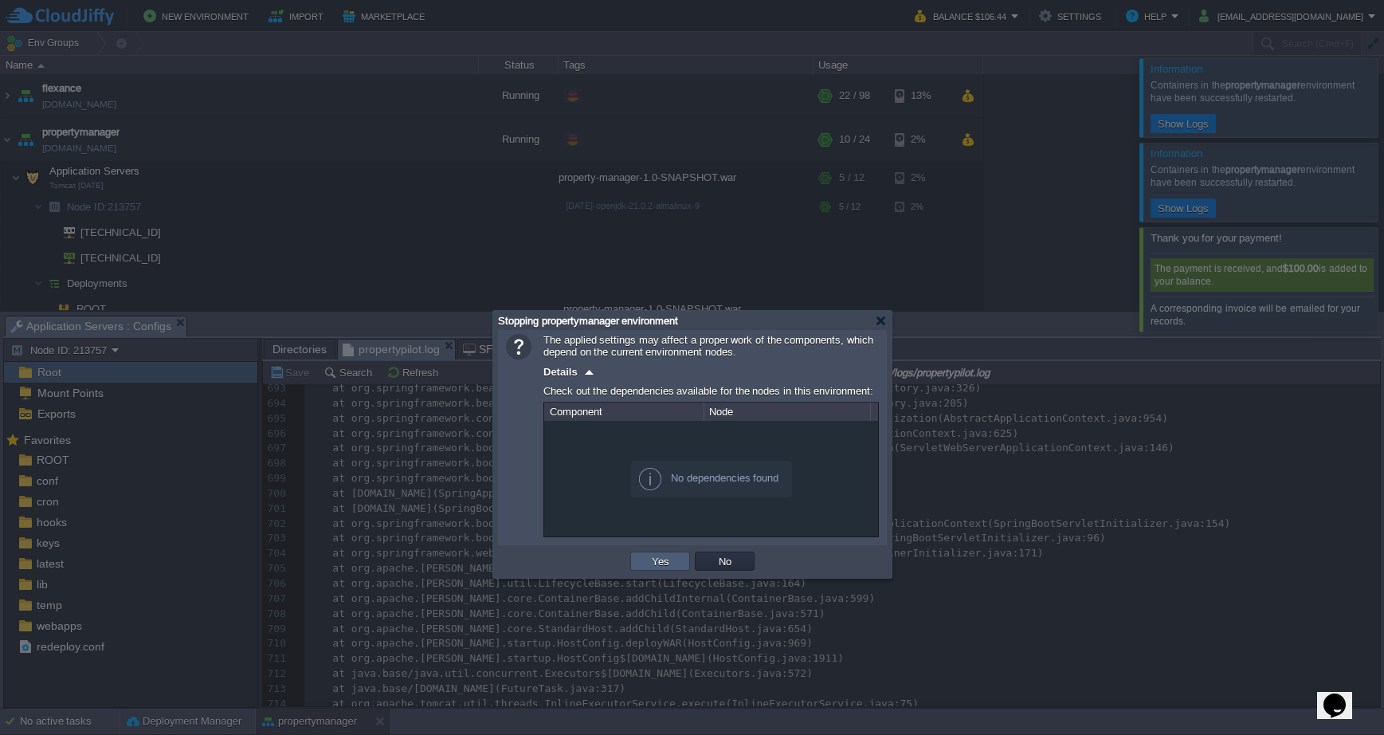
click at [653, 567] on button "Yes" at bounding box center [660, 561] width 27 height 14
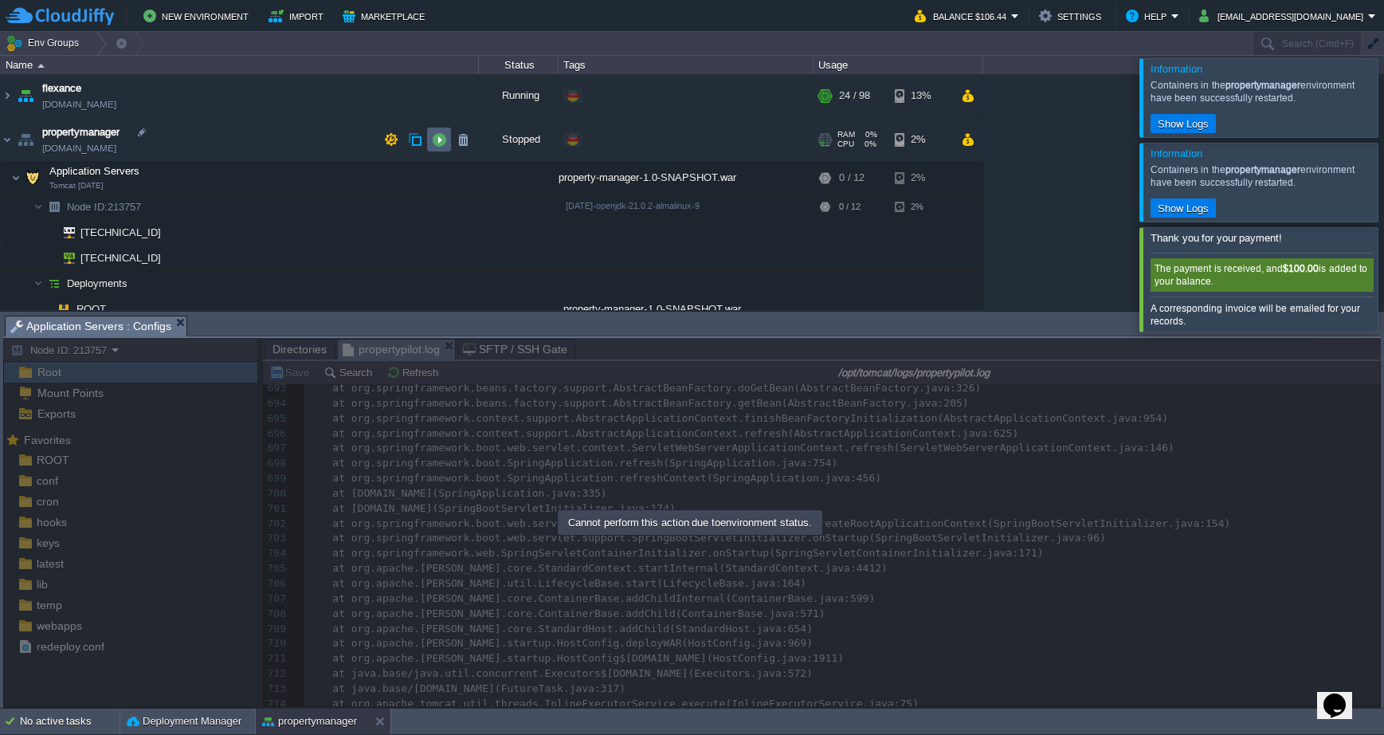
click at [438, 139] on button "button" at bounding box center [439, 139] width 14 height 14
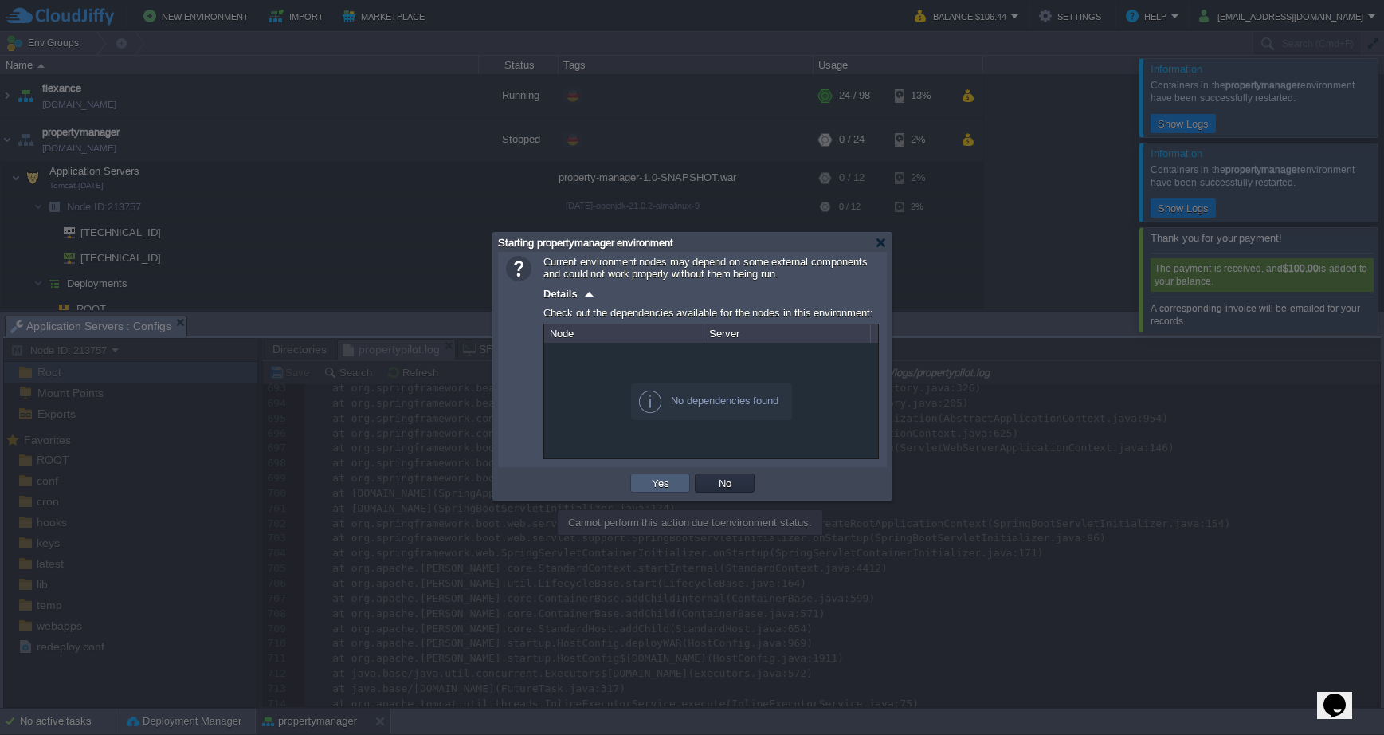
click at [661, 486] on button "Yes" at bounding box center [660, 483] width 27 height 14
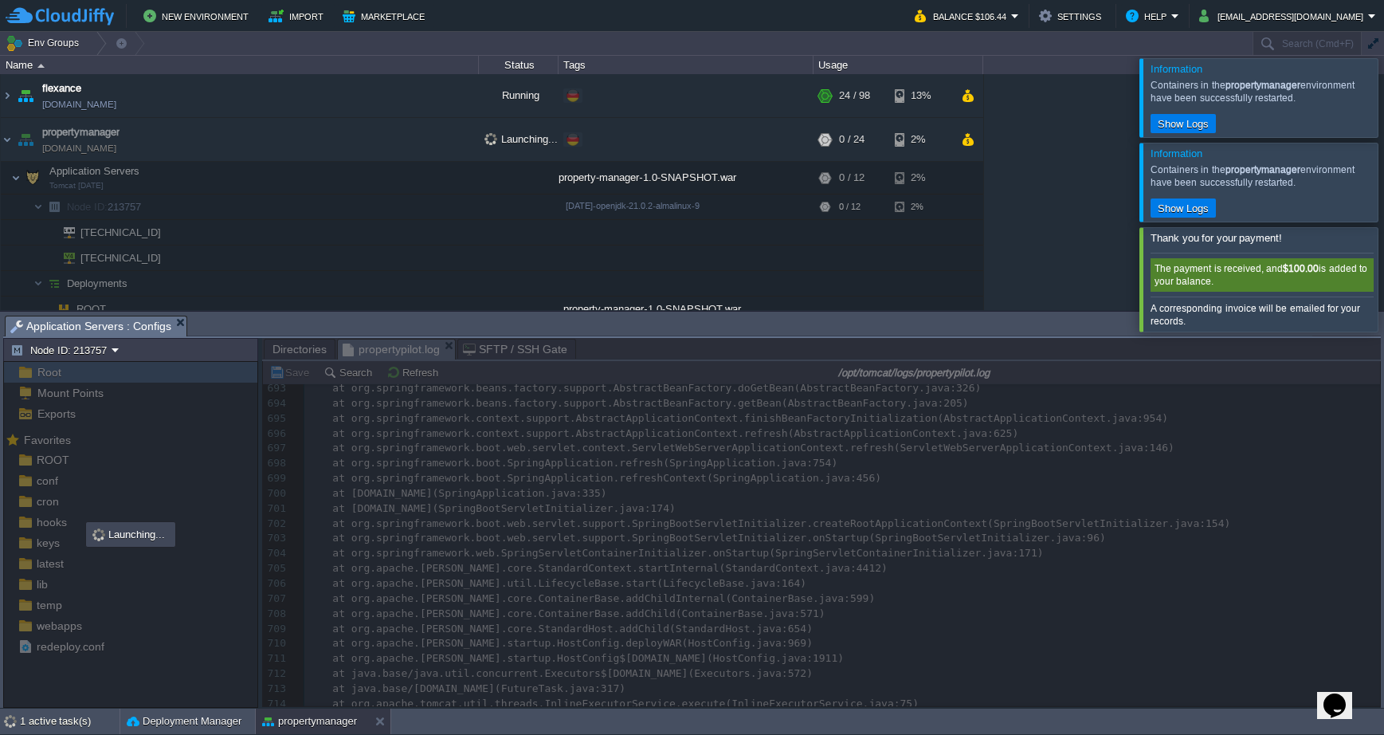
click at [1099, 95] on div at bounding box center [1403, 97] width 0 height 78
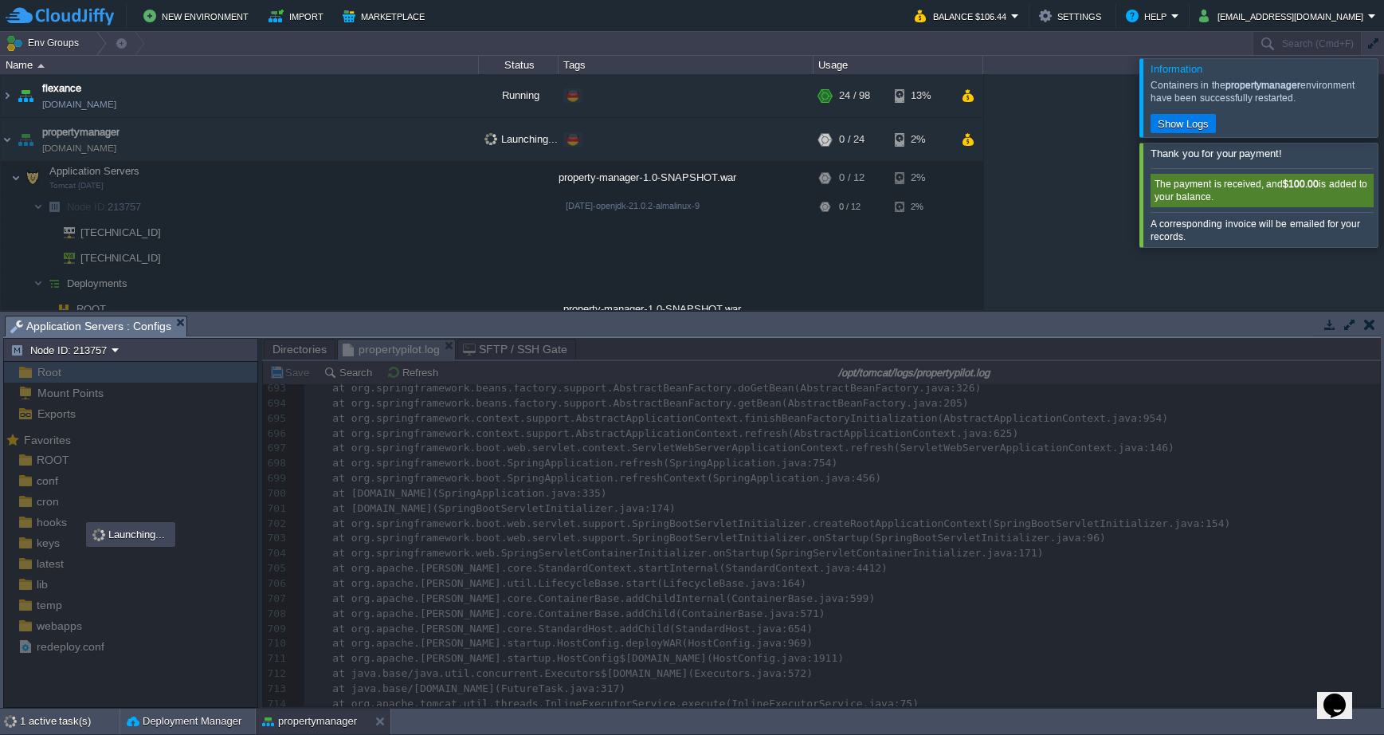
click at [1099, 121] on div at bounding box center [1403, 97] width 0 height 78
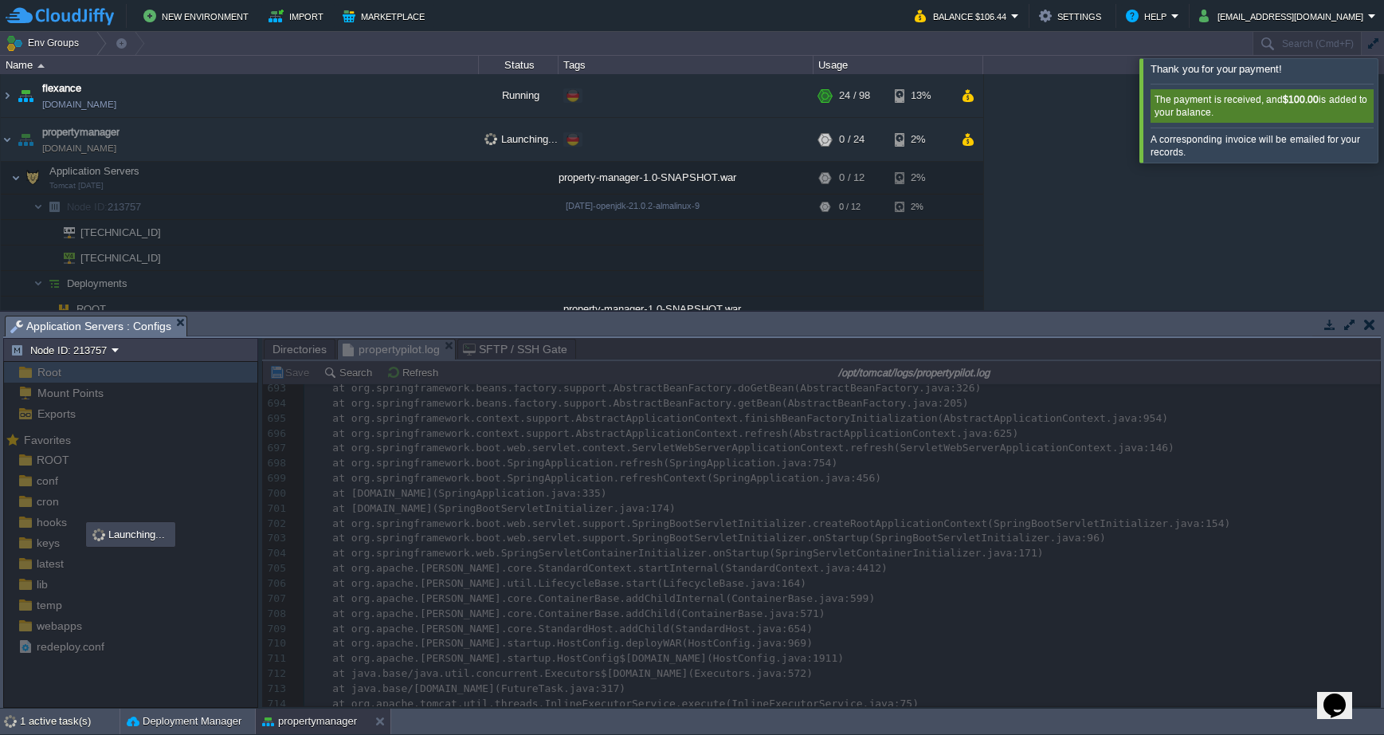
click at [1099, 133] on div at bounding box center [1403, 110] width 0 height 104
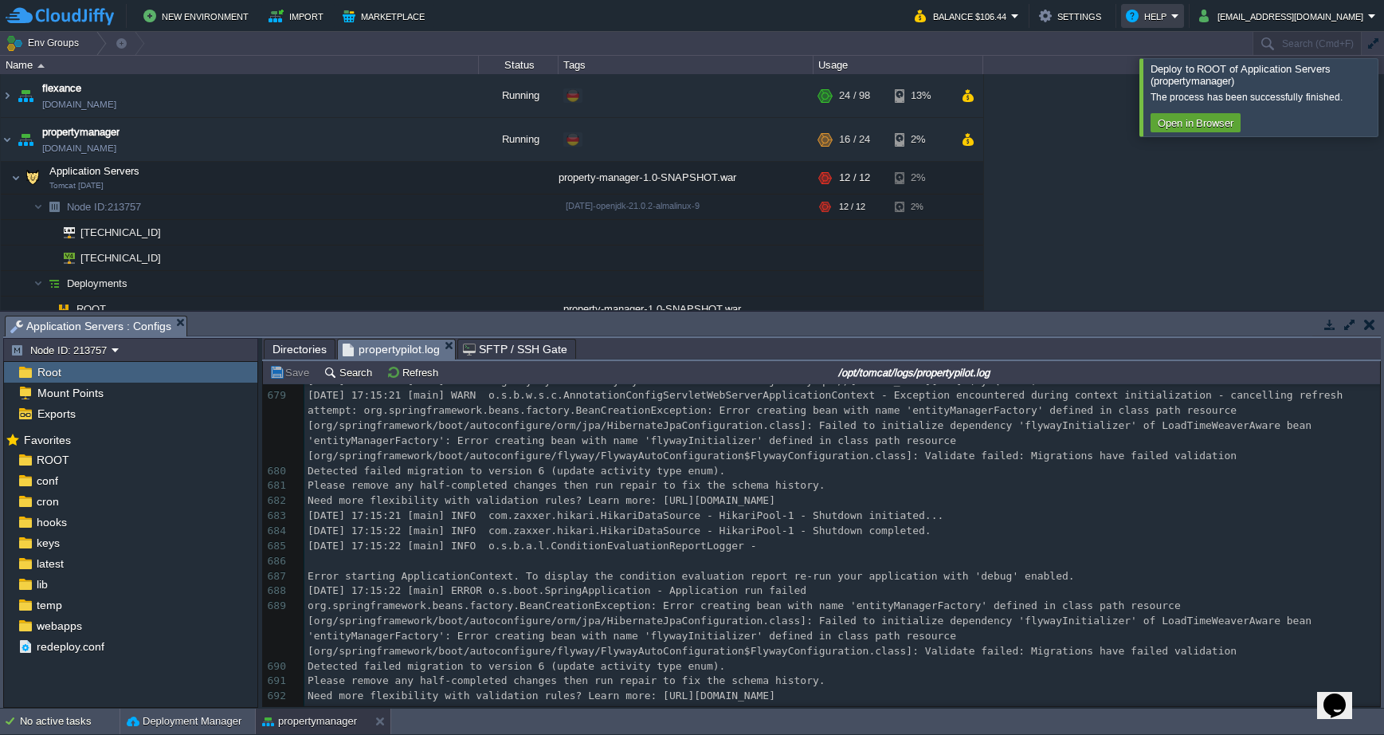
scroll to position [49, 0]
